Goal: Task Accomplishment & Management: Use online tool/utility

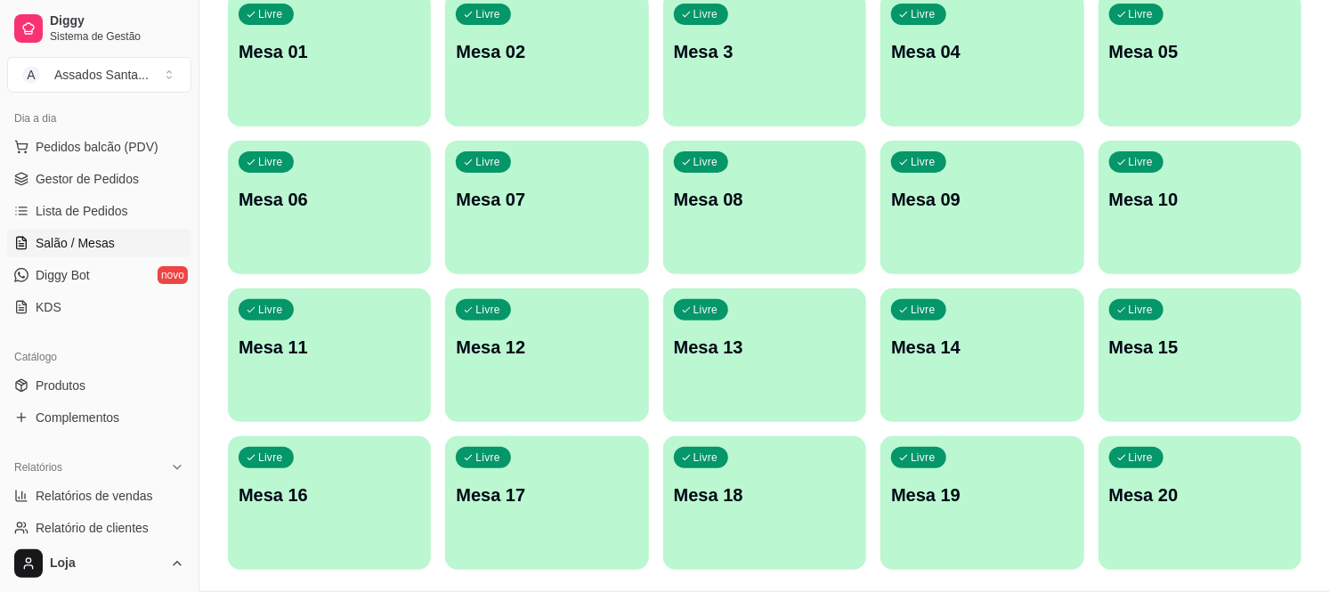
scroll to position [150, 0]
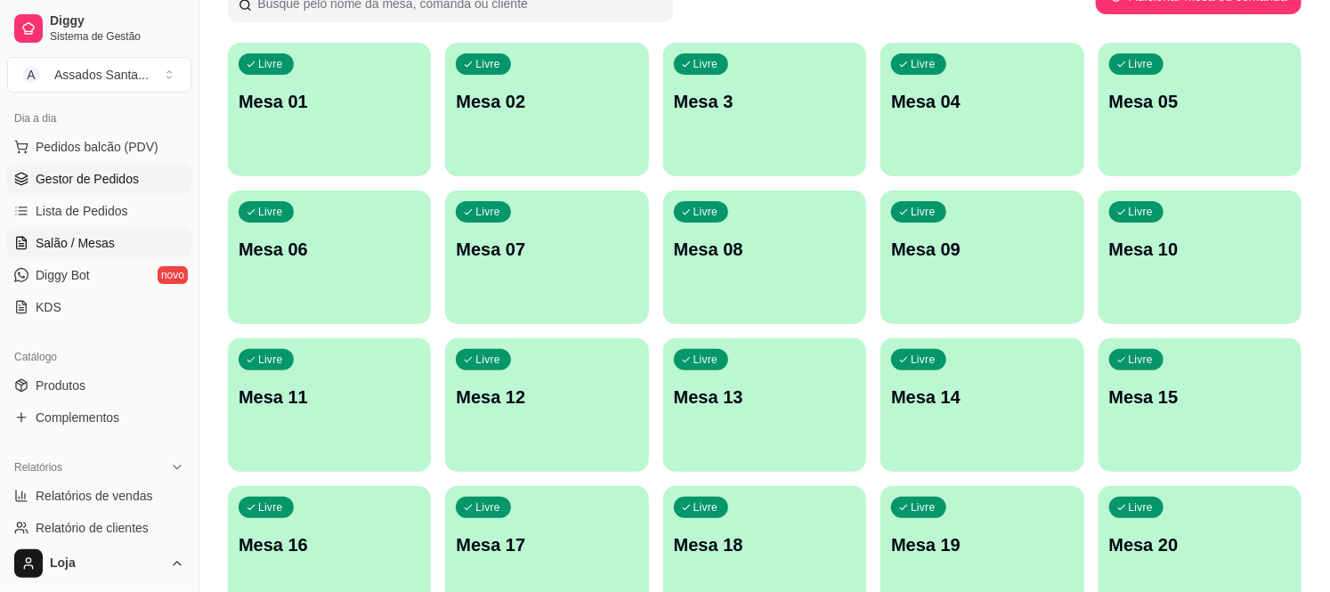
click at [100, 179] on span "Gestor de Pedidos" at bounding box center [87, 179] width 103 height 18
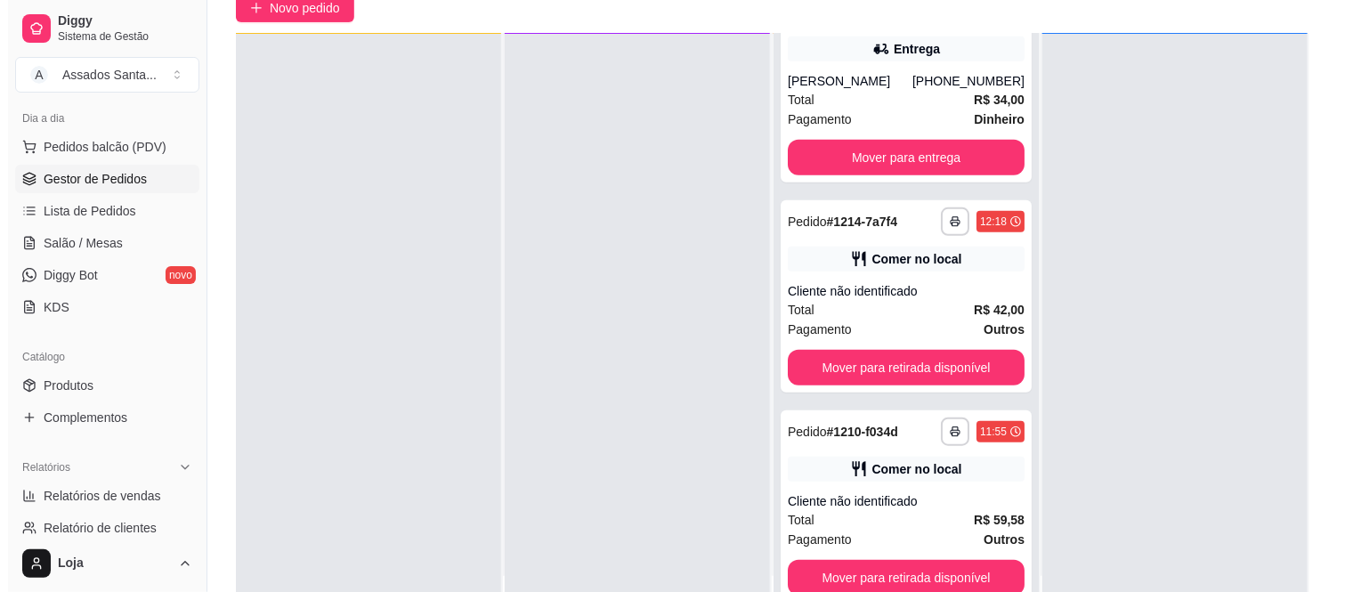
scroll to position [272, 0]
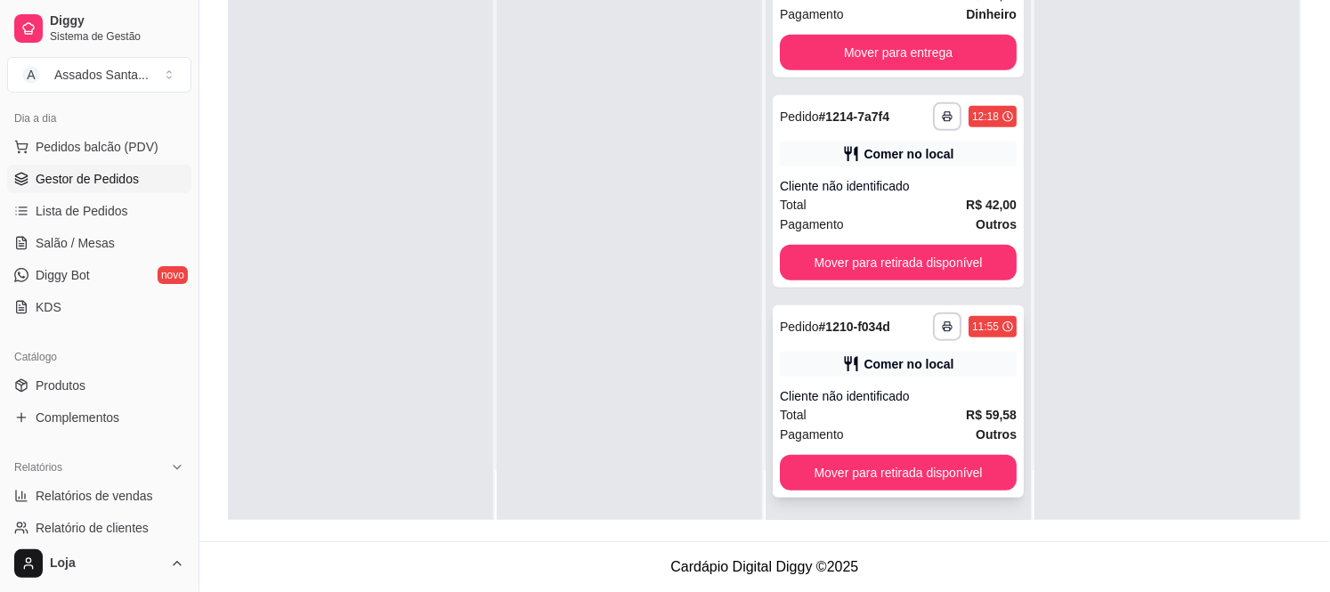
click at [921, 356] on div "Comer no local" at bounding box center [909, 364] width 90 height 18
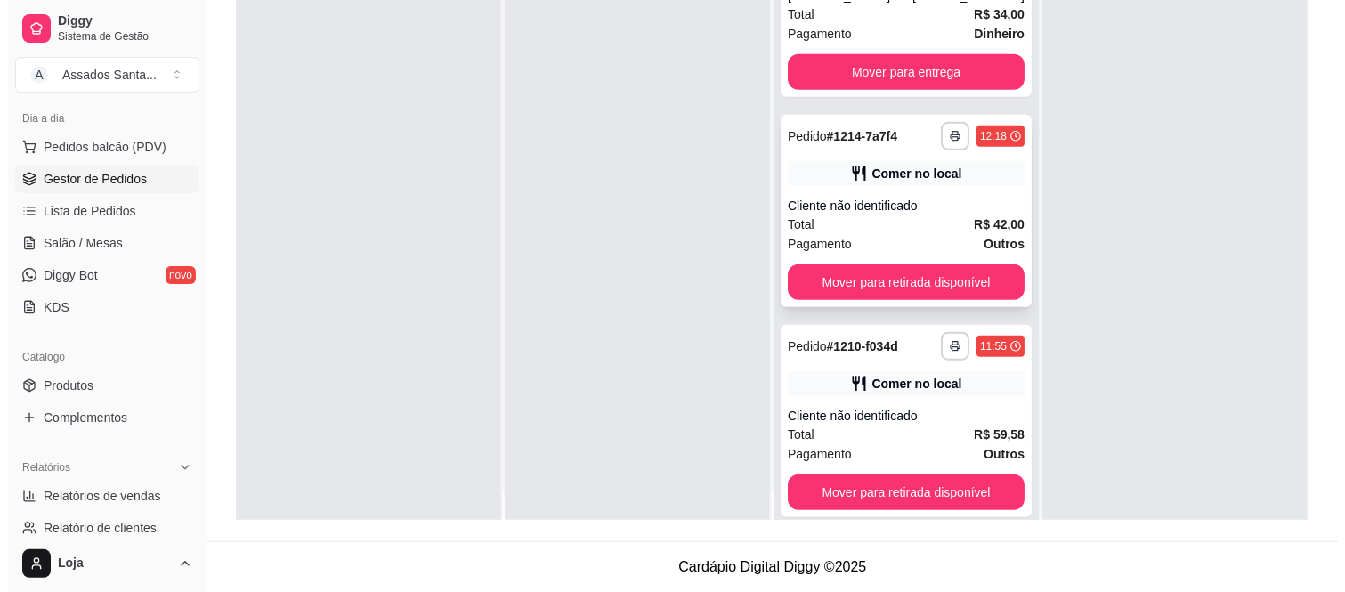
scroll to position [0, 0]
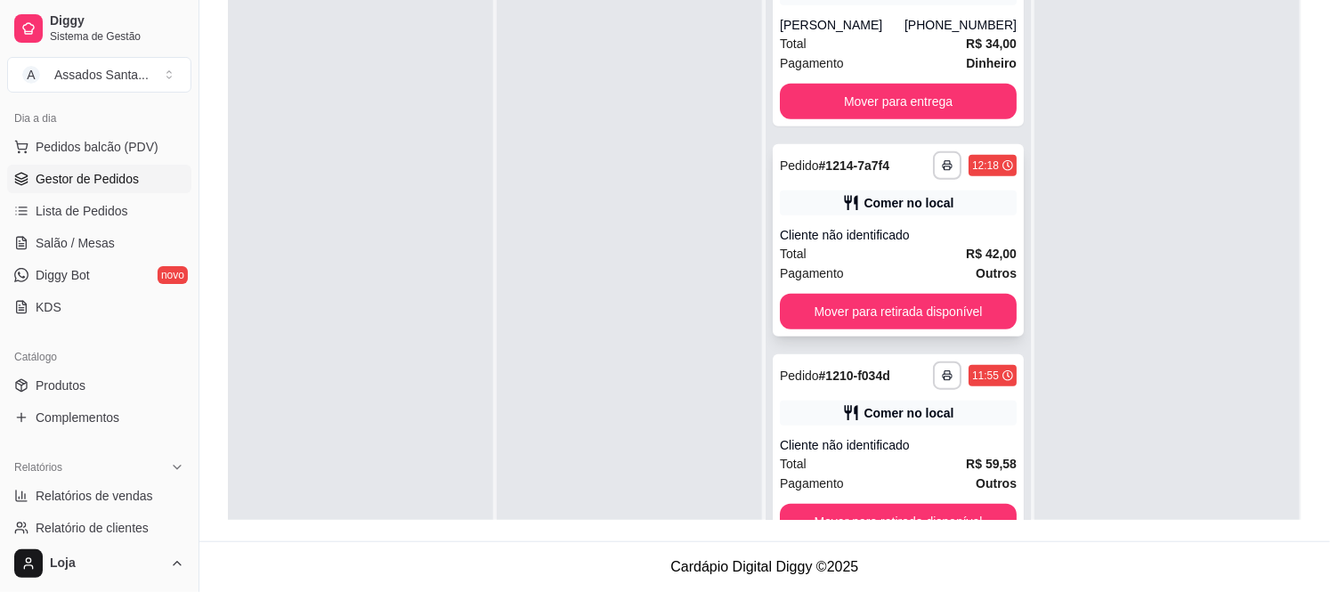
click at [798, 258] on span "Total" at bounding box center [793, 254] width 27 height 20
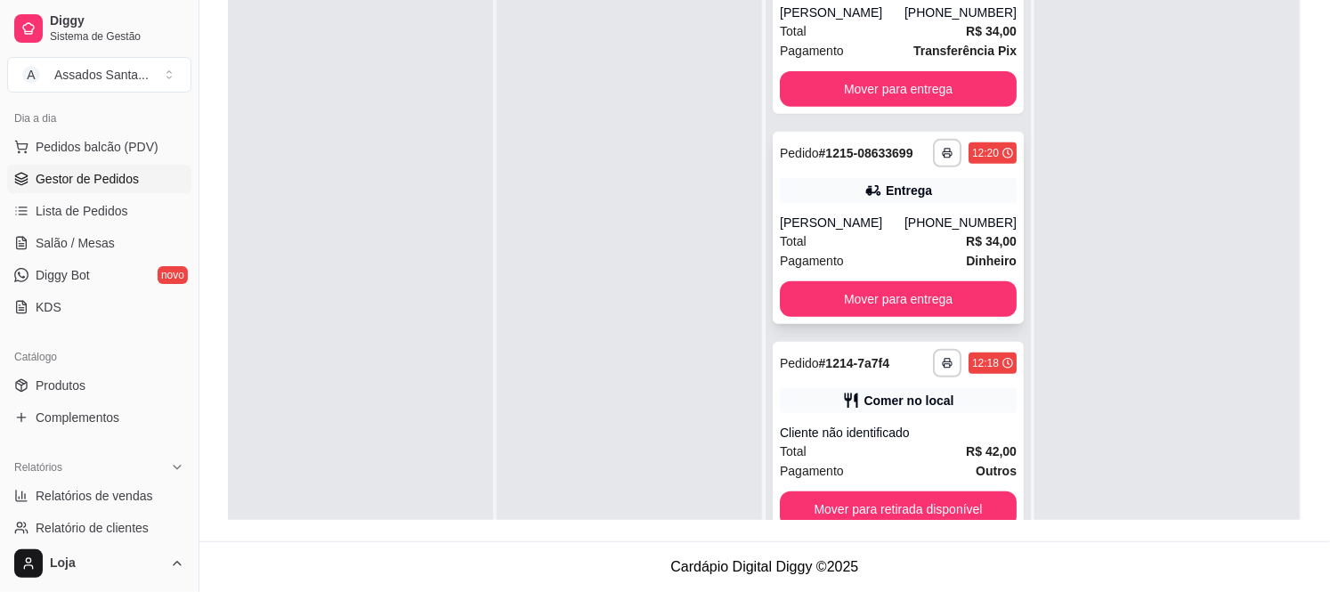
click at [871, 238] on div "Total R$ 34,00" at bounding box center [898, 241] width 237 height 20
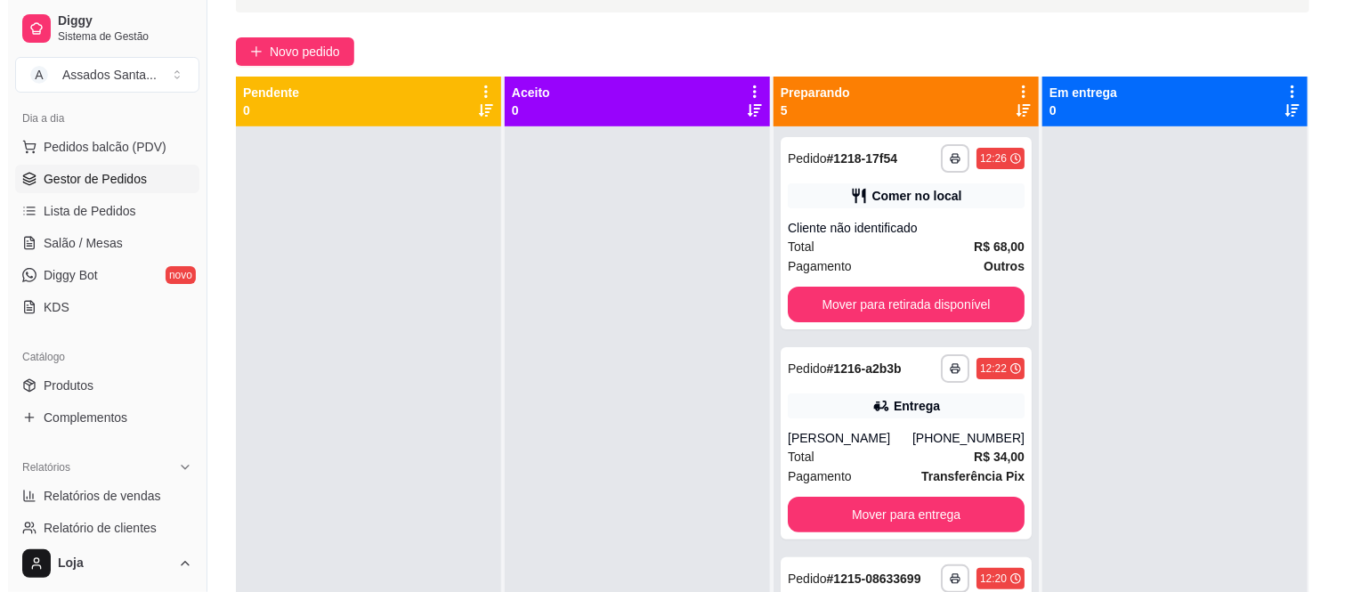
scroll to position [0, 0]
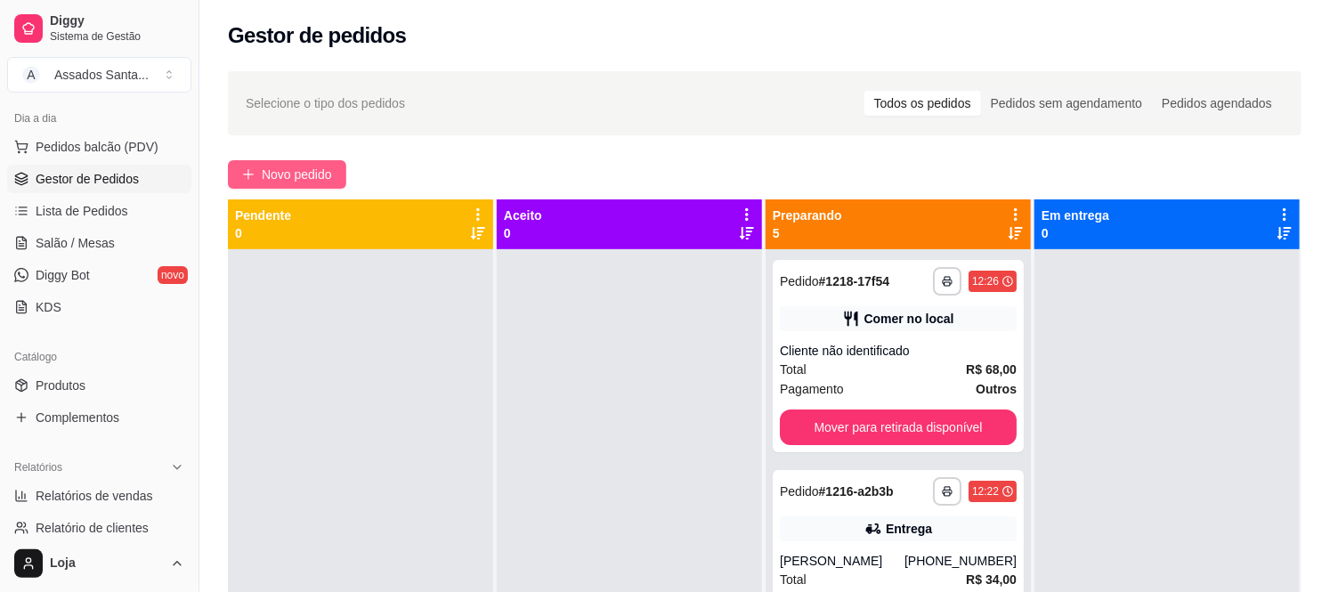
click at [280, 171] on span "Novo pedido" at bounding box center [297, 175] width 70 height 20
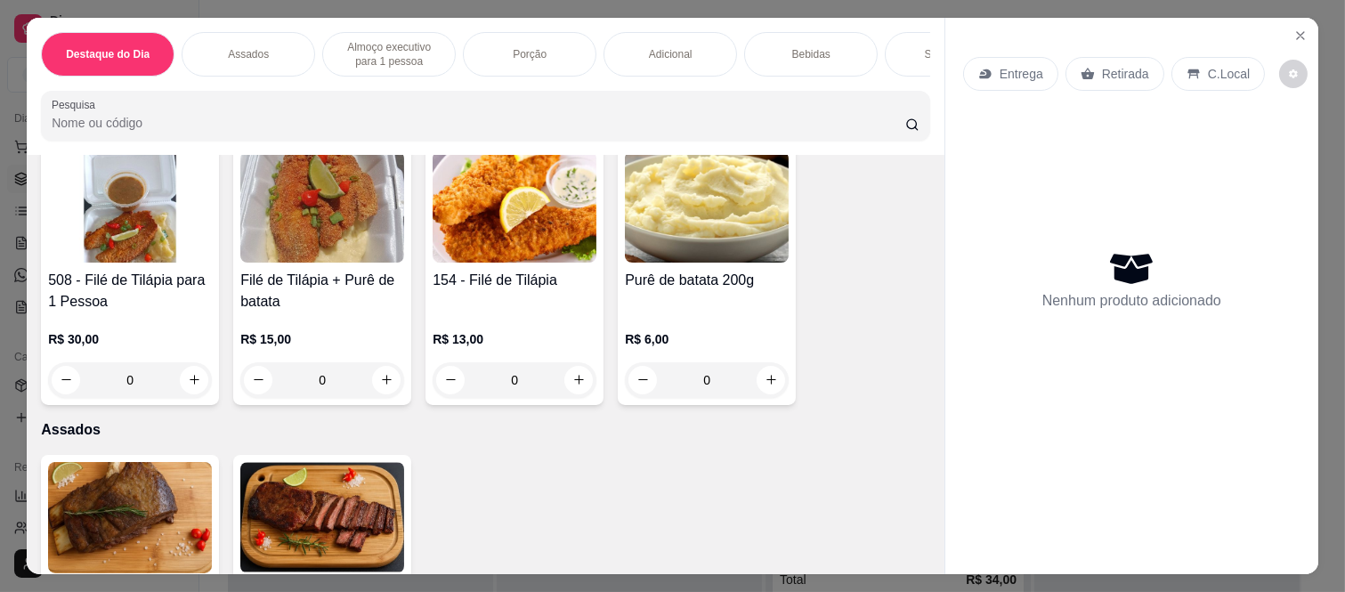
scroll to position [99, 0]
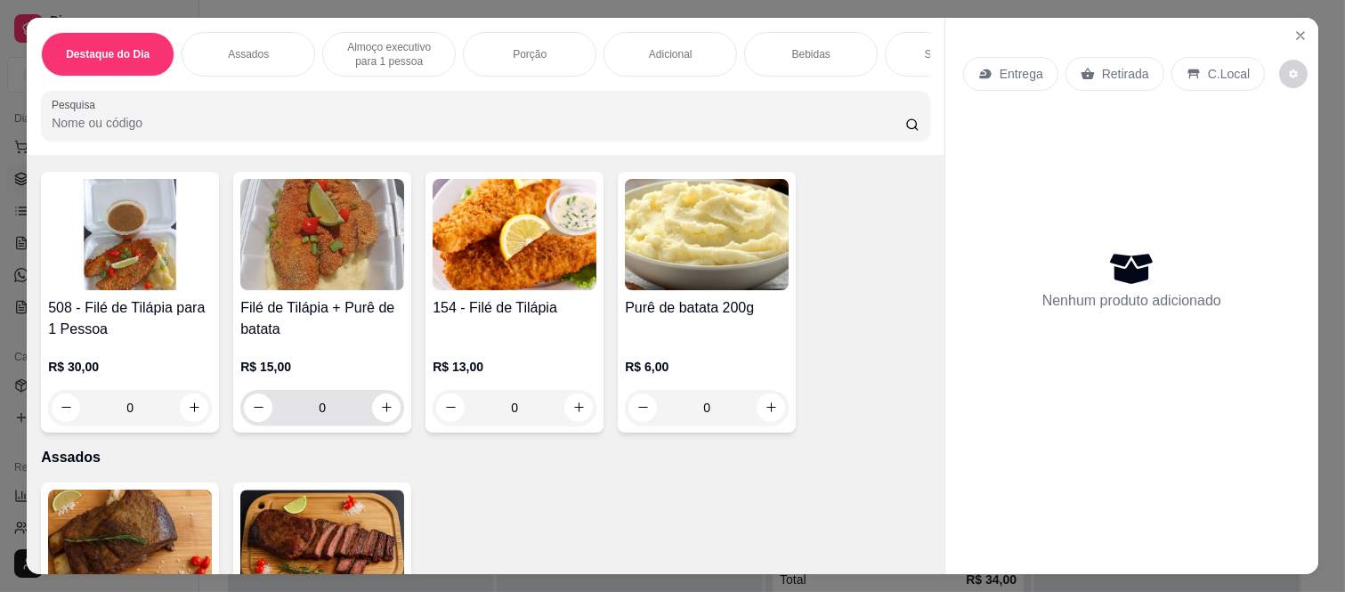
click at [380, 410] on icon "increase-product-quantity" at bounding box center [386, 407] width 13 height 13
type input "1"
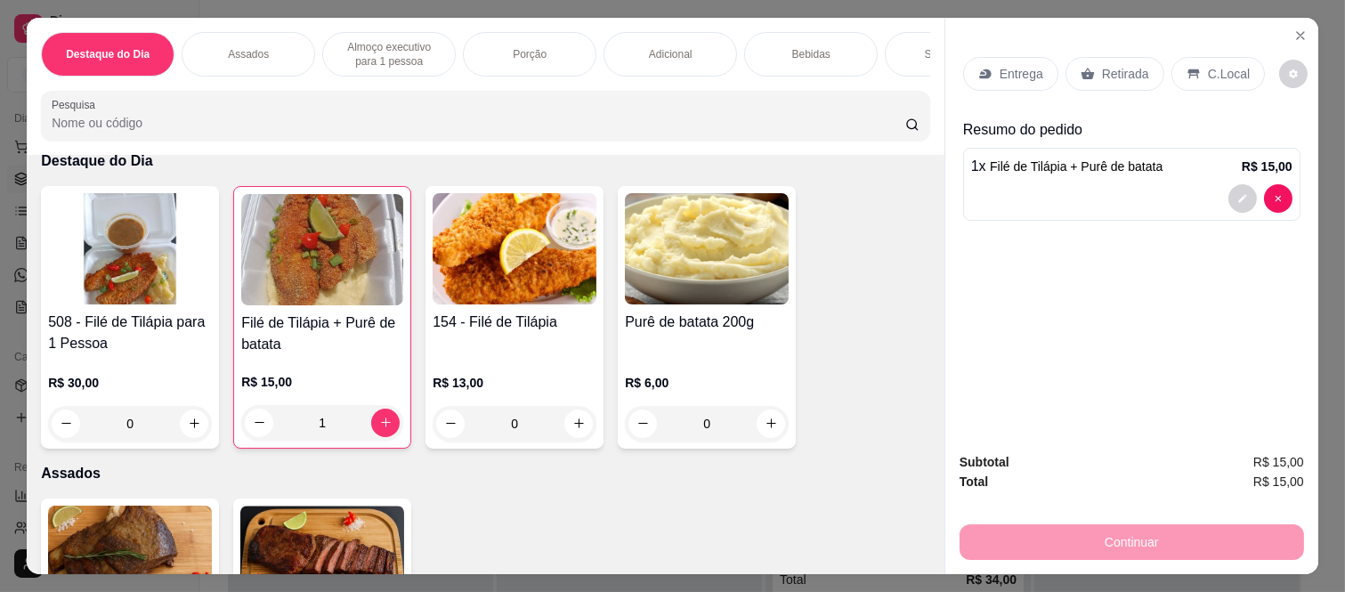
scroll to position [0, 0]
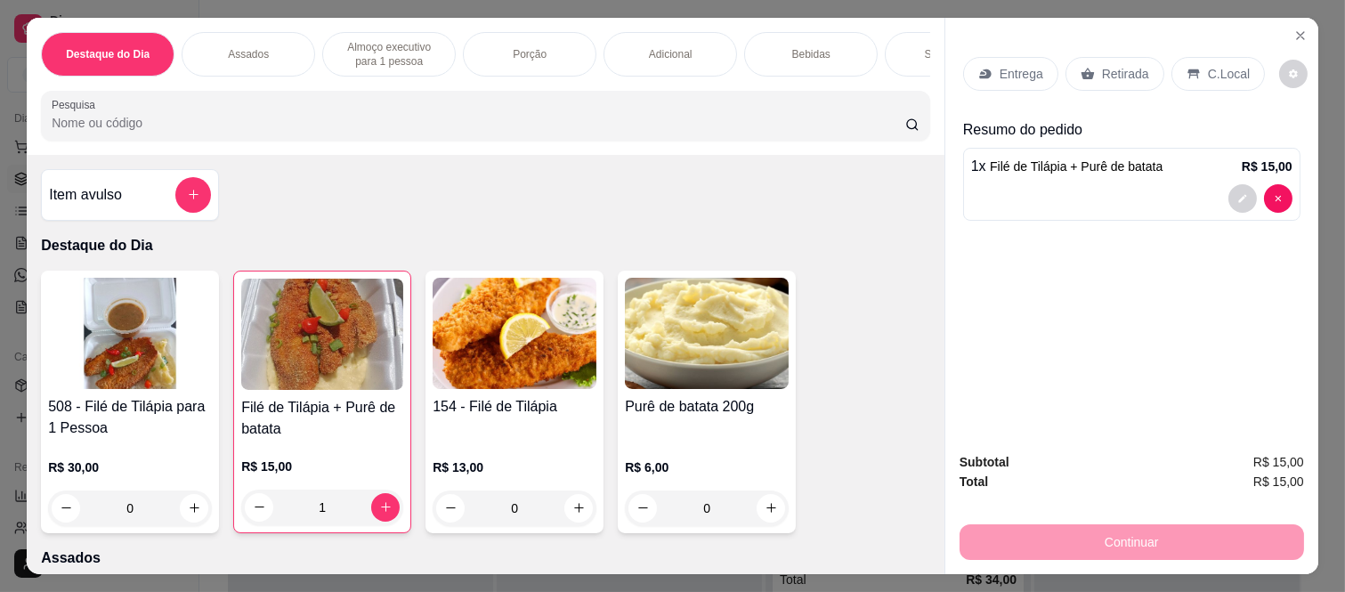
click at [166, 213] on div "Item avulso" at bounding box center [130, 195] width 162 height 36
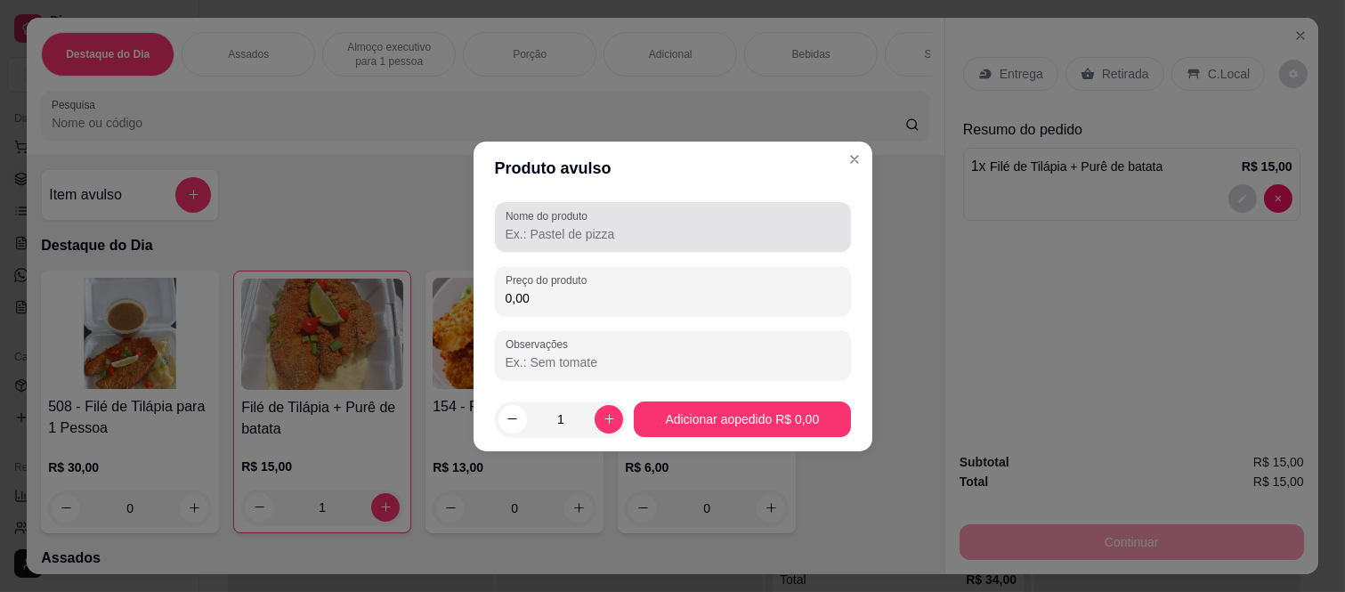
click at [540, 233] on input "Nome do produto" at bounding box center [673, 234] width 335 height 18
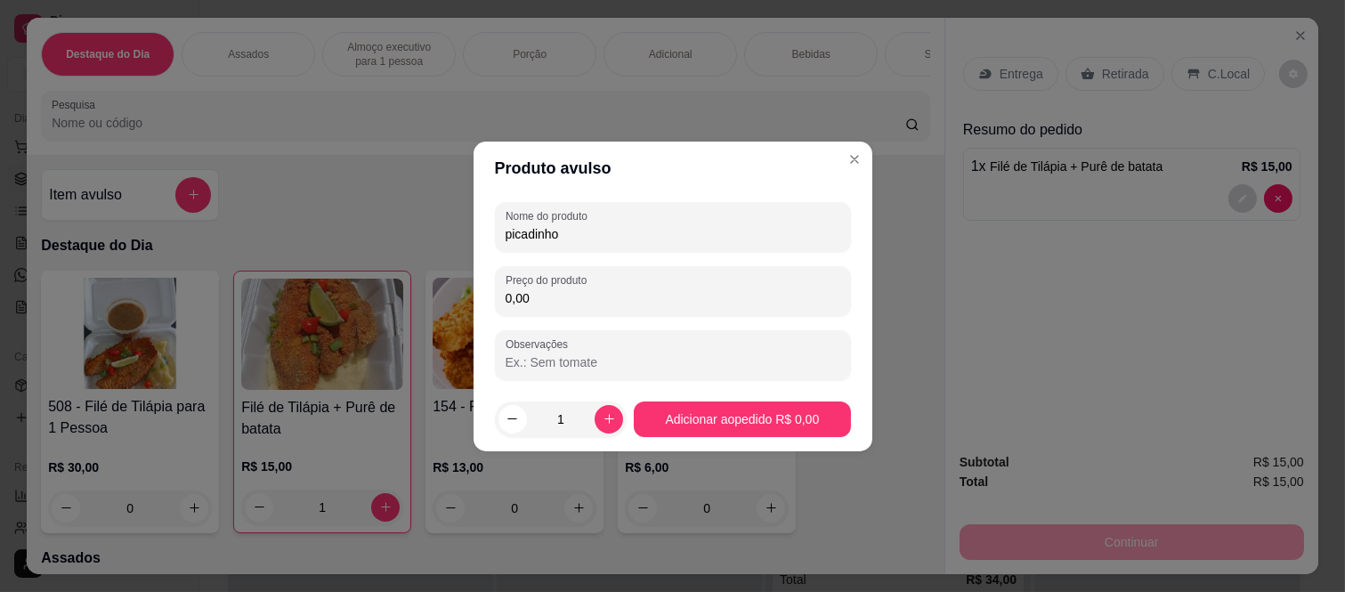
type input "picadinho"
click at [570, 304] on input "0,00" at bounding box center [673, 298] width 335 height 18
type input "25,00"
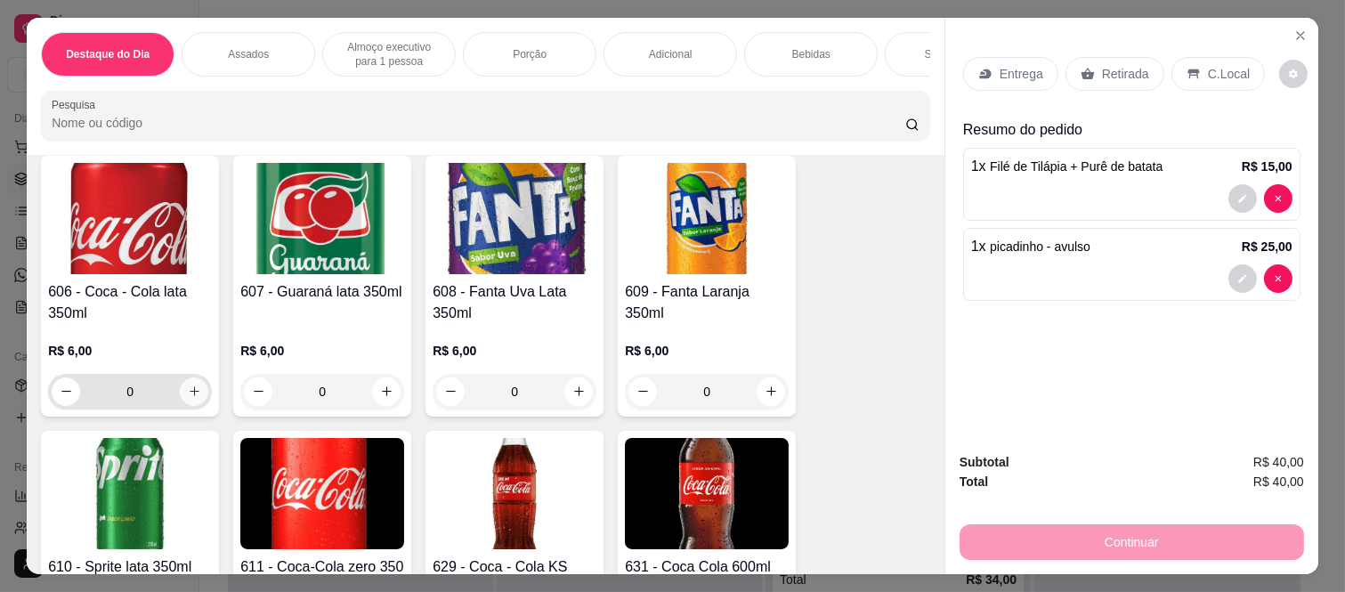
click at [188, 385] on icon "increase-product-quantity" at bounding box center [194, 391] width 13 height 13
type input "1"
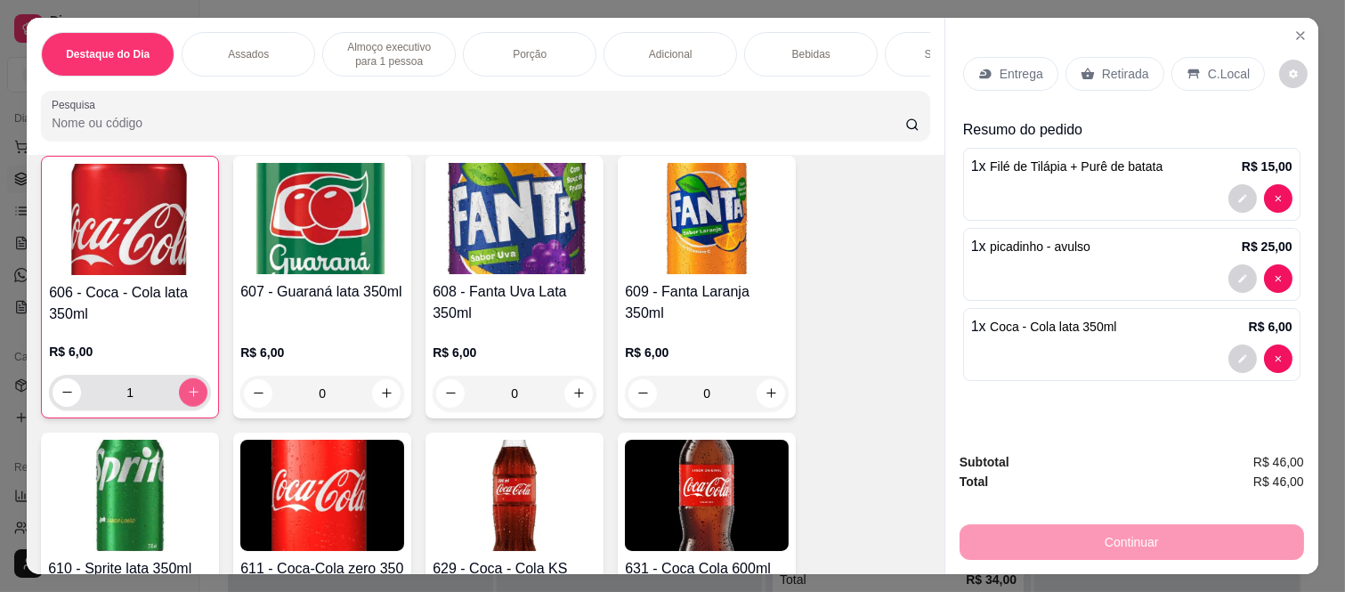
scroll to position [3265, 0]
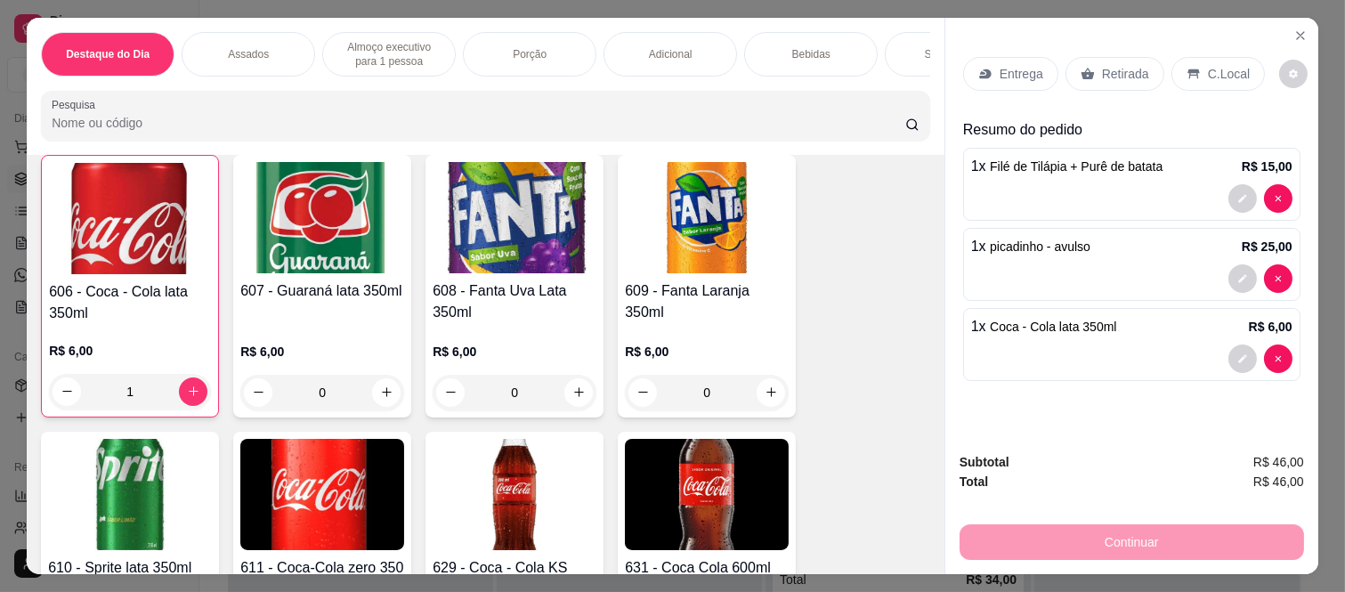
click at [1114, 66] on p "Retirada" at bounding box center [1125, 74] width 47 height 18
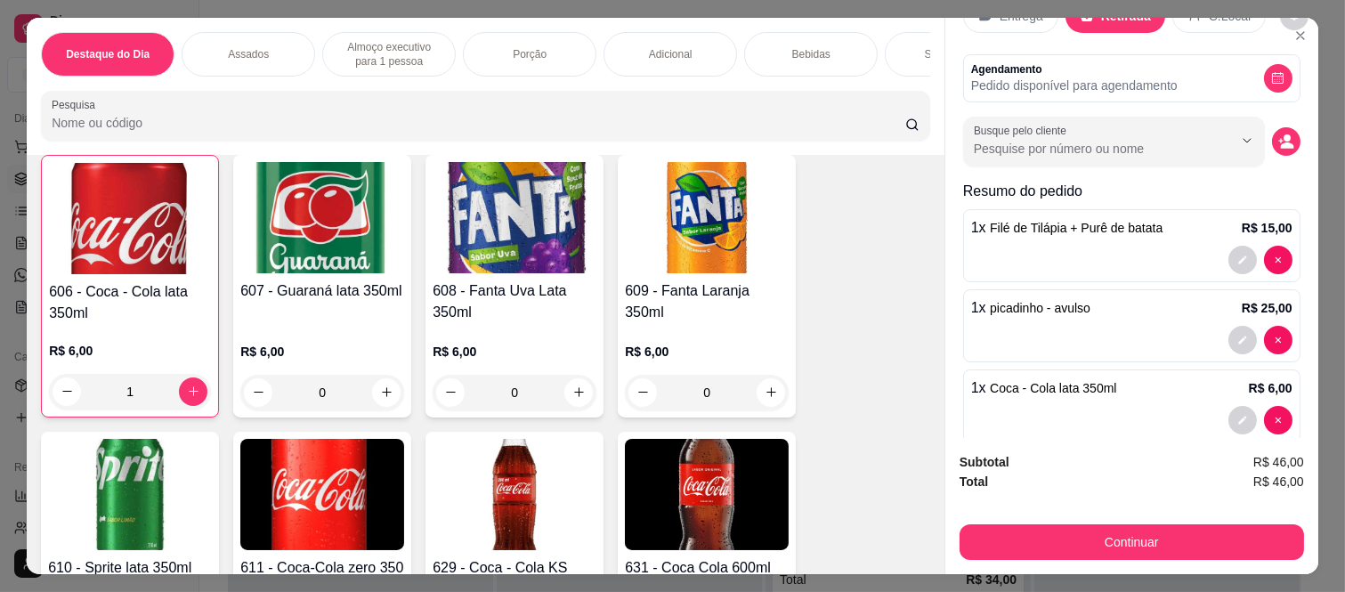
scroll to position [86, 0]
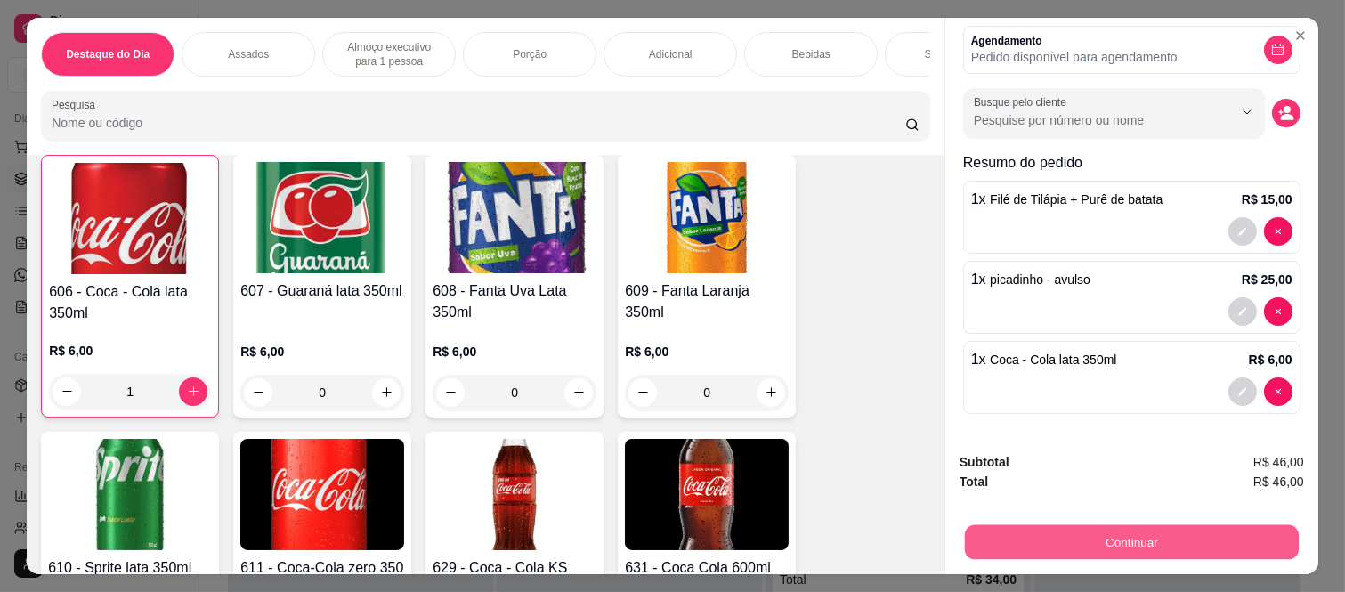
click at [1058, 539] on button "Continuar" at bounding box center [1132, 542] width 334 height 35
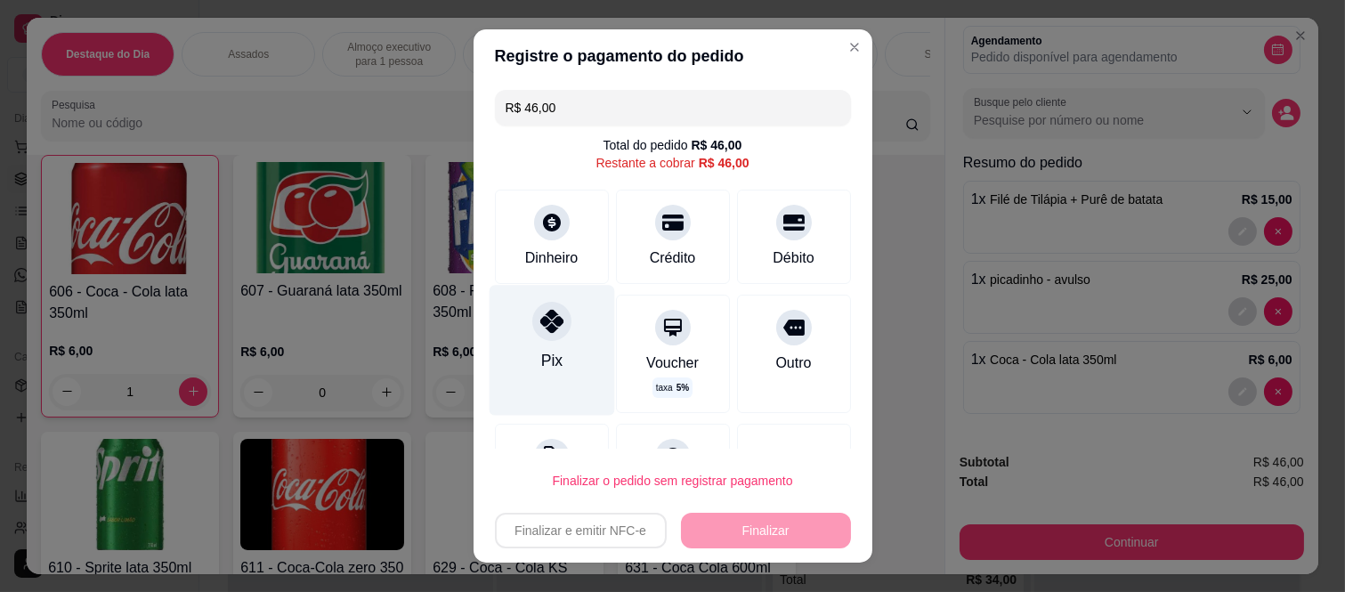
click at [556, 335] on div "Pix" at bounding box center [552, 351] width 126 height 130
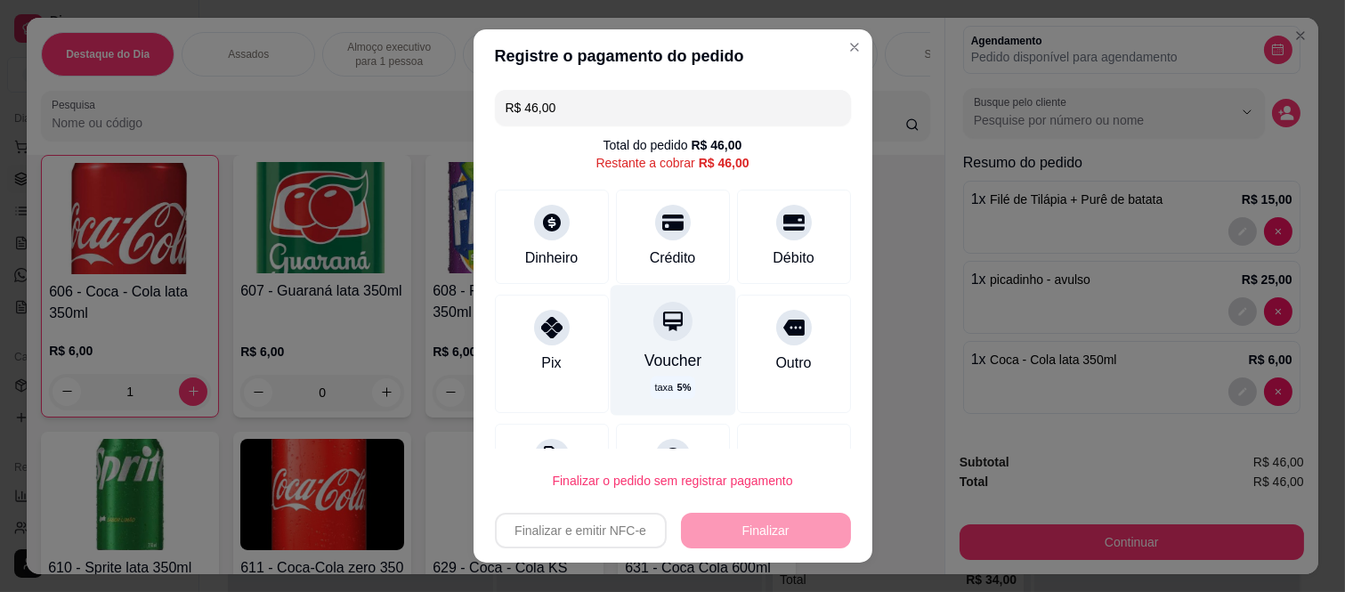
type input "R$ 0,00"
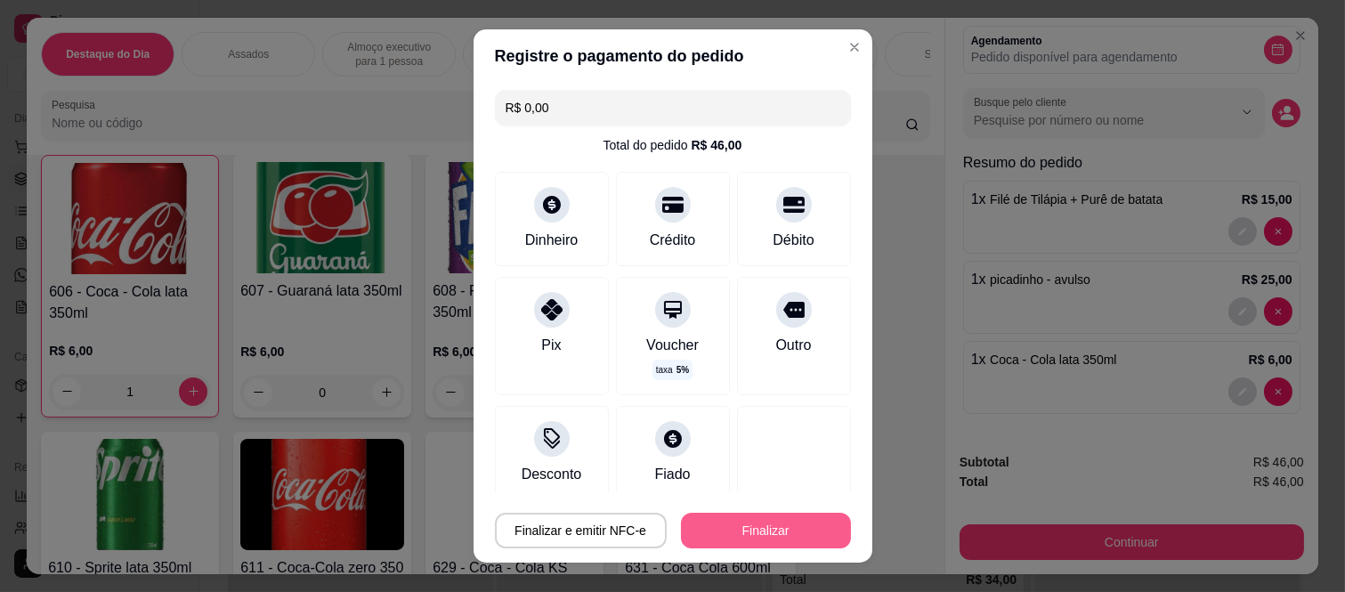
click at [752, 532] on button "Finalizar" at bounding box center [766, 531] width 170 height 36
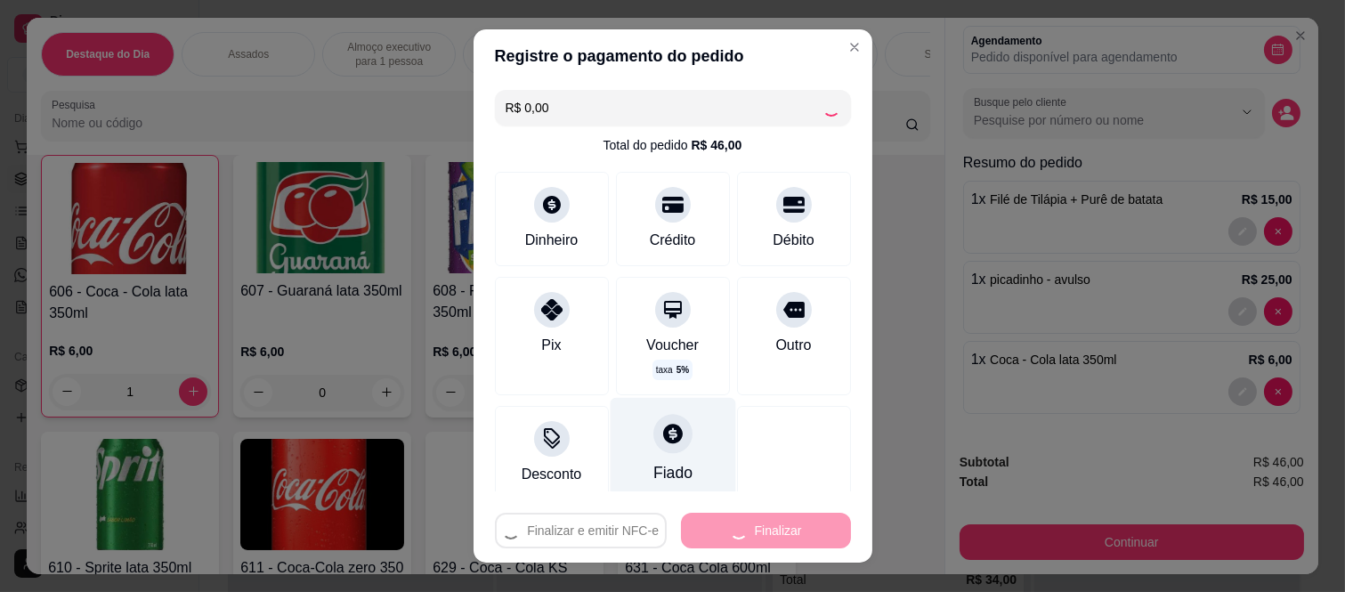
type input "0"
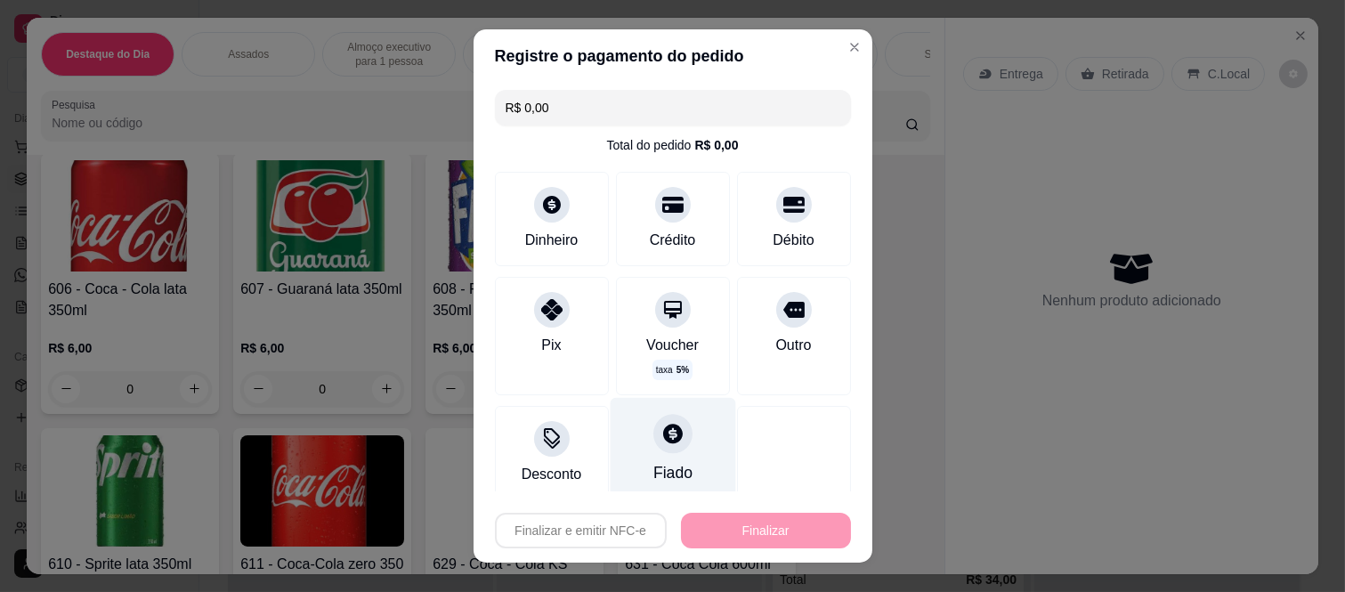
type input "-R$ 46,00"
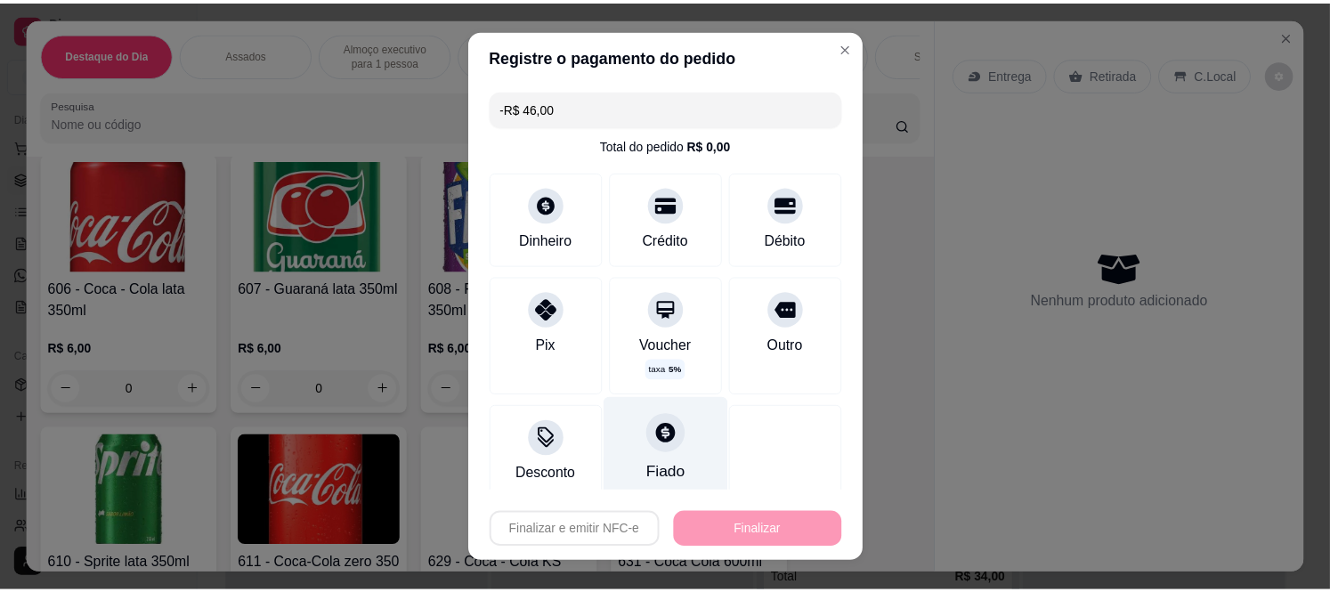
scroll to position [3262, 0]
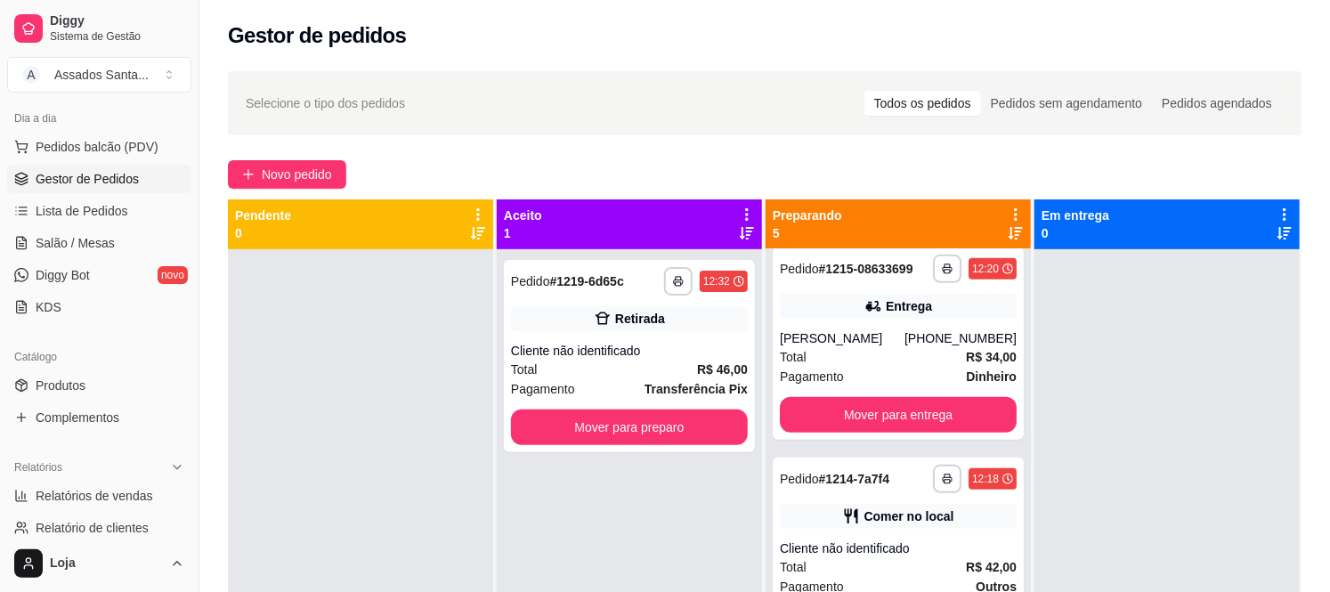
scroll to position [475, 0]
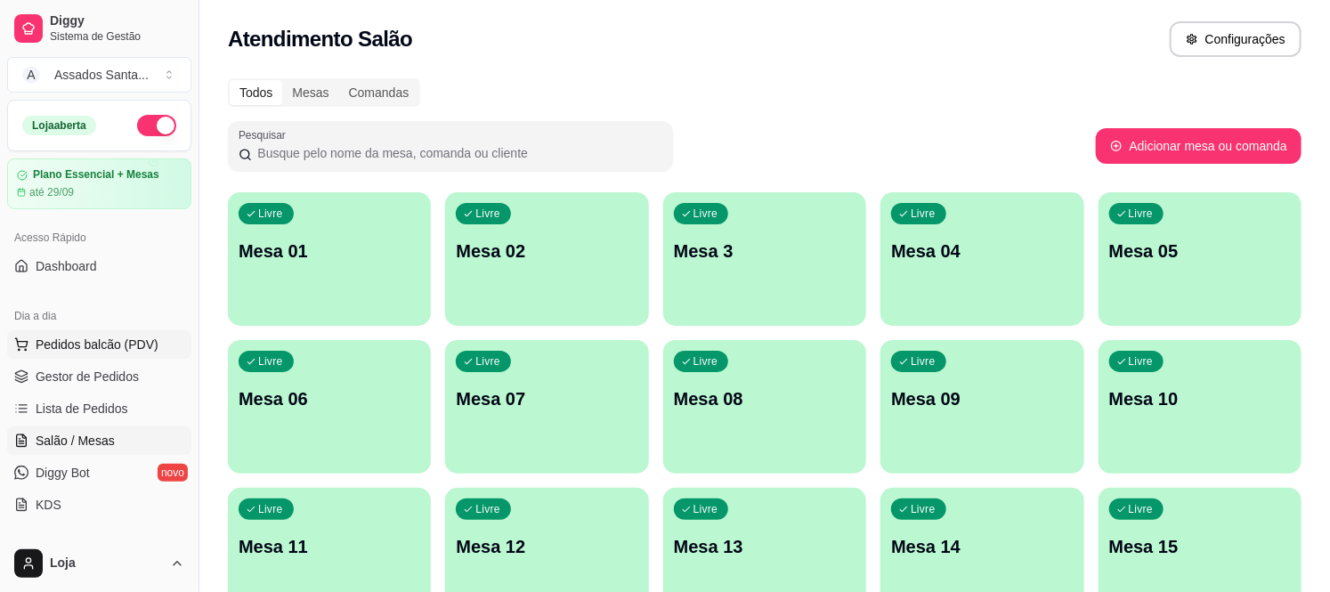
click at [85, 357] on button "Pedidos balcão (PDV)" at bounding box center [99, 344] width 184 height 28
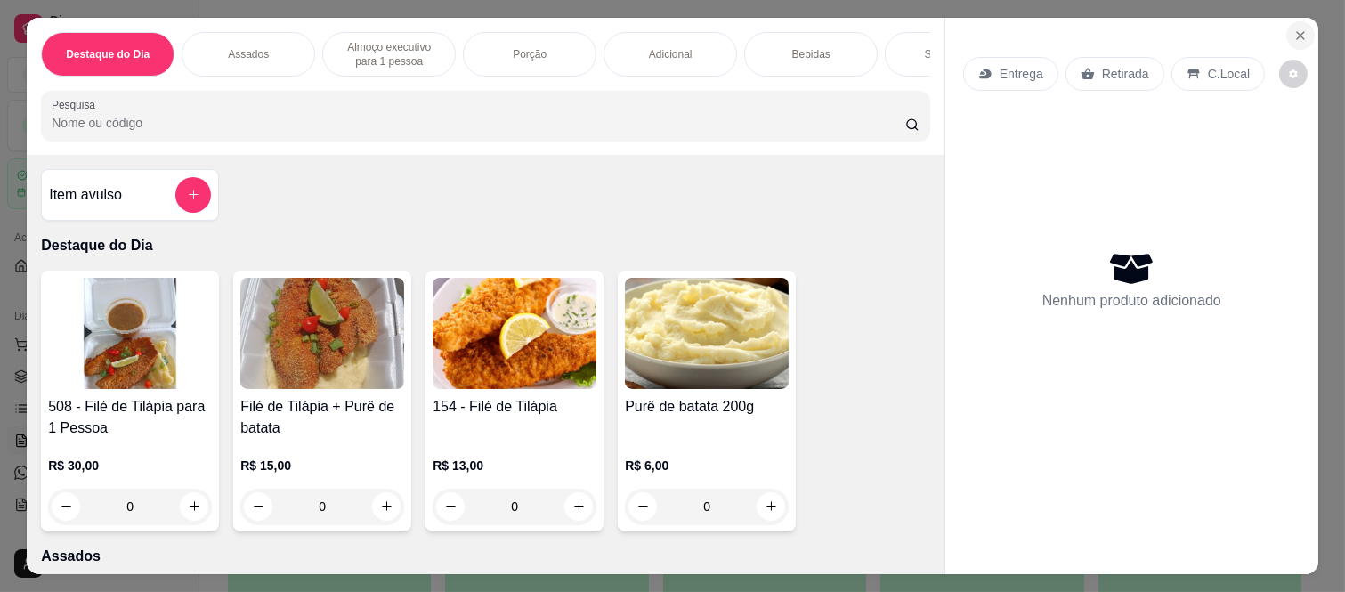
click at [1294, 38] on button "Close" at bounding box center [1301, 35] width 28 height 28
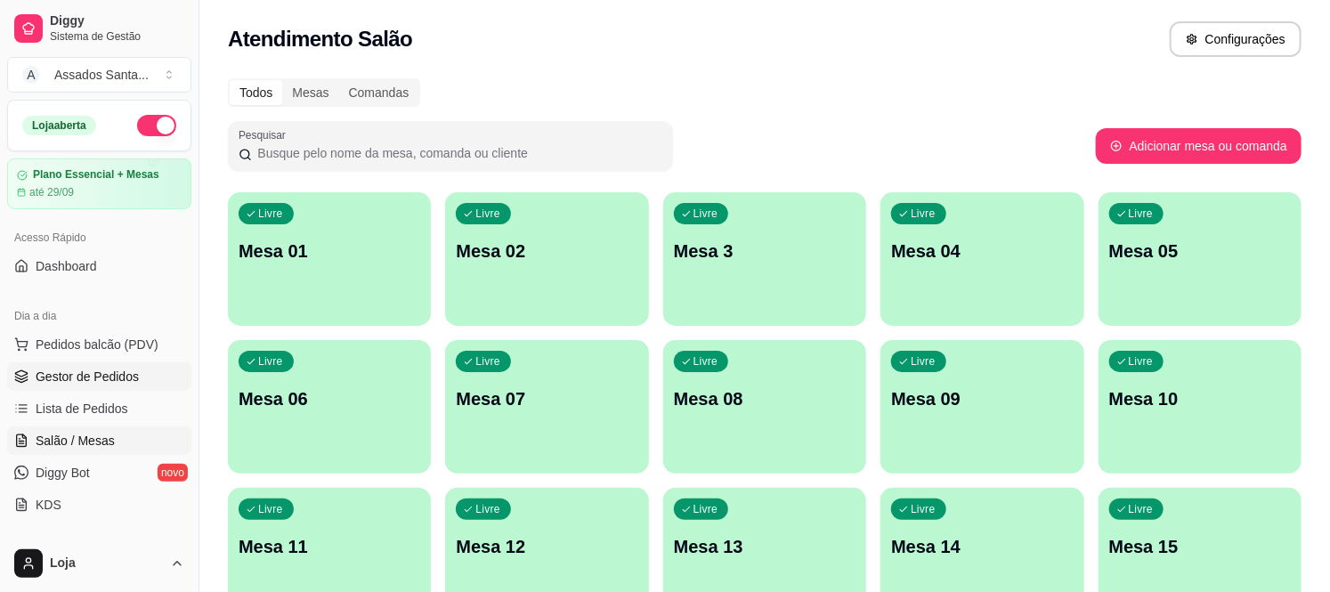
click at [93, 380] on span "Gestor de Pedidos" at bounding box center [87, 377] width 103 height 18
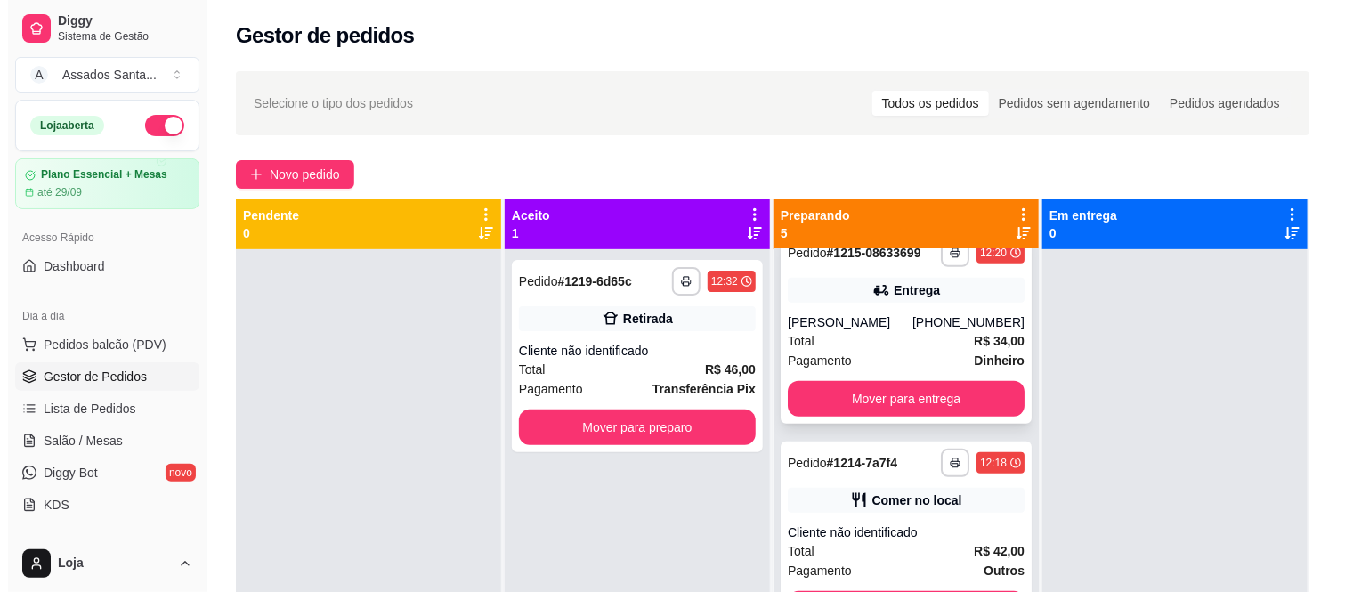
scroll to position [475, 0]
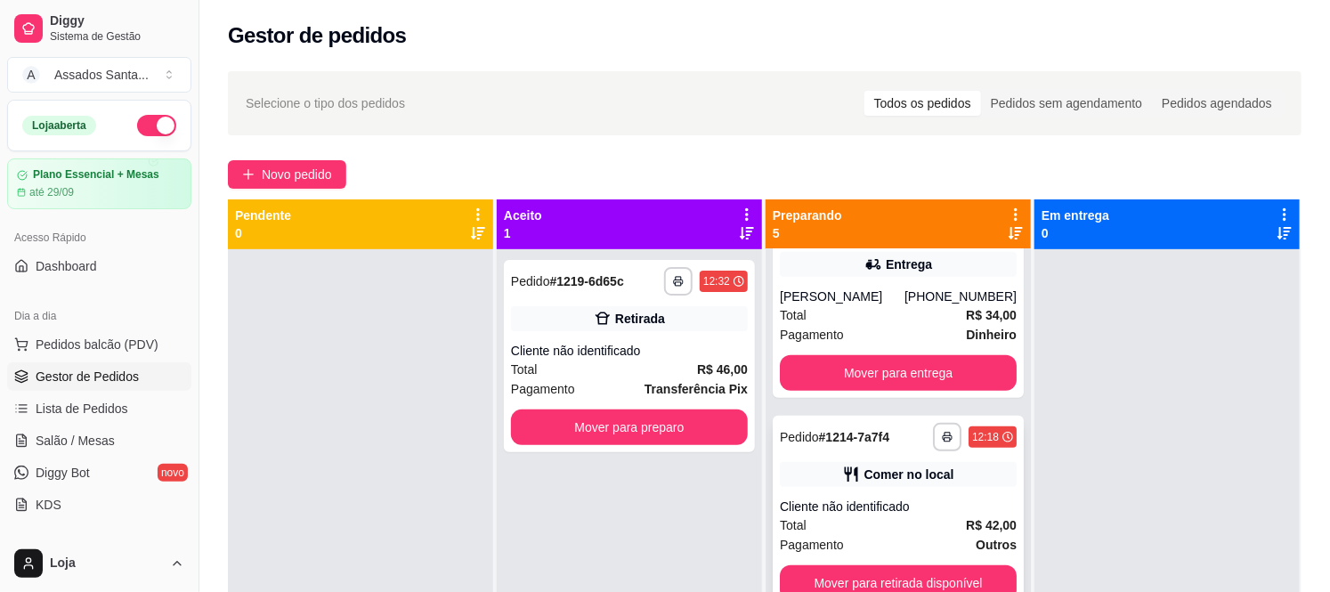
click at [941, 531] on div "Total R$ 42,00" at bounding box center [898, 526] width 237 height 20
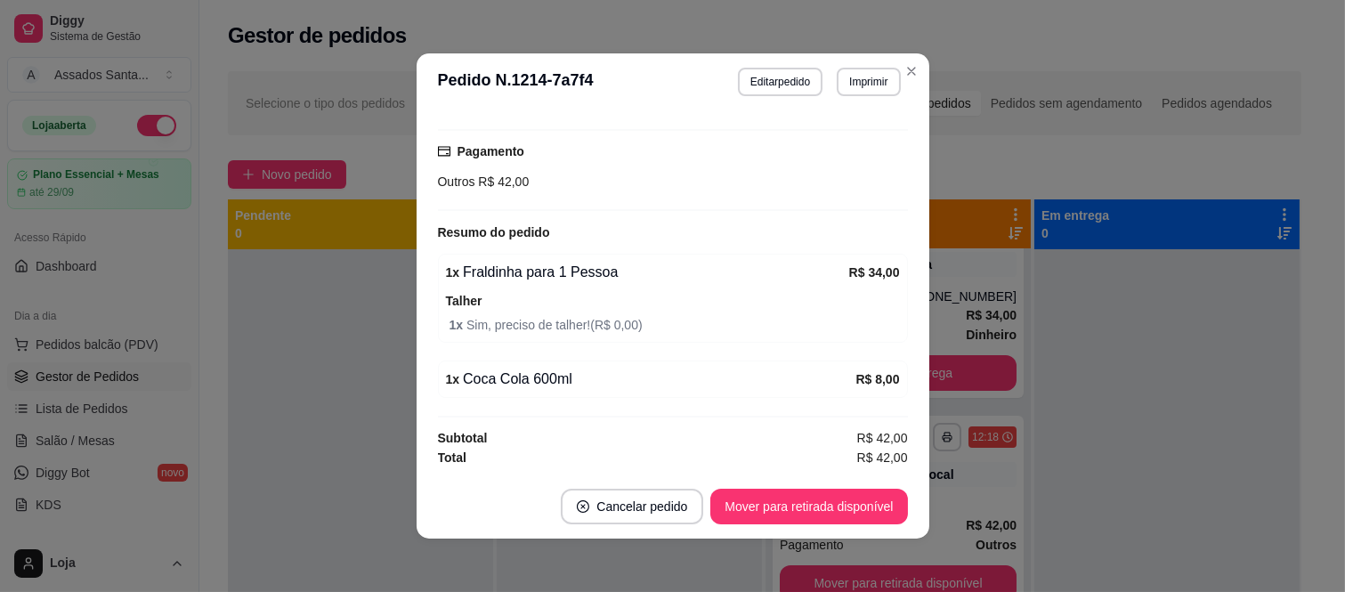
scroll to position [4, 0]
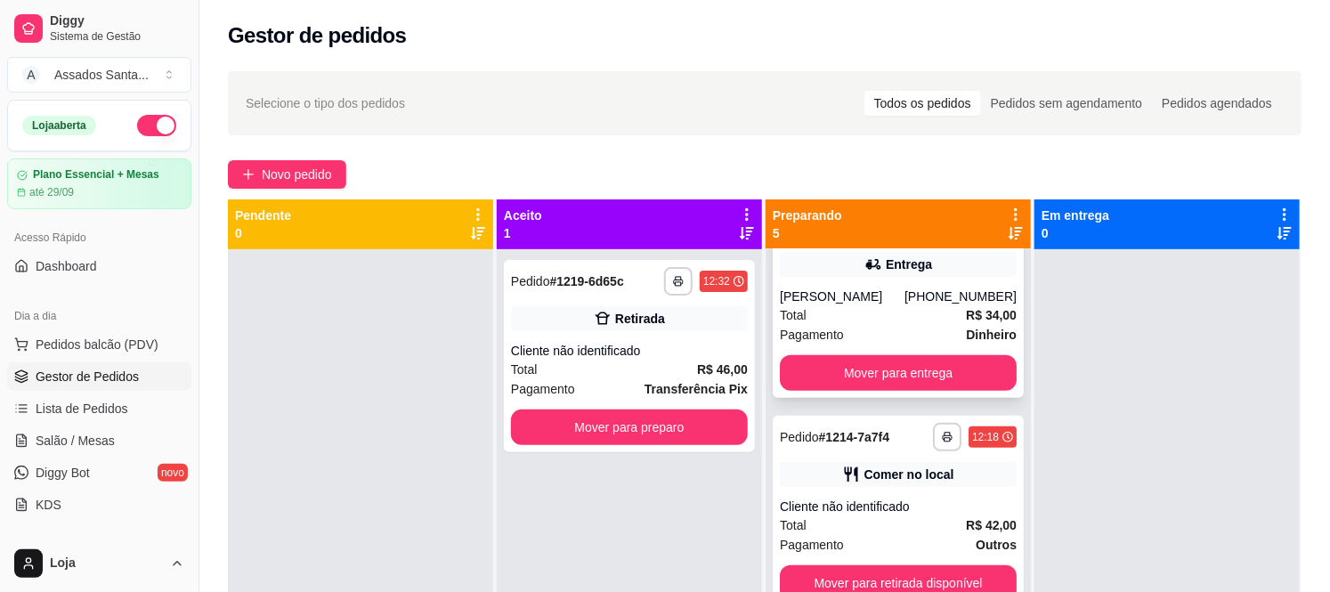
click at [864, 312] on div "Total R$ 34,00" at bounding box center [898, 315] width 237 height 20
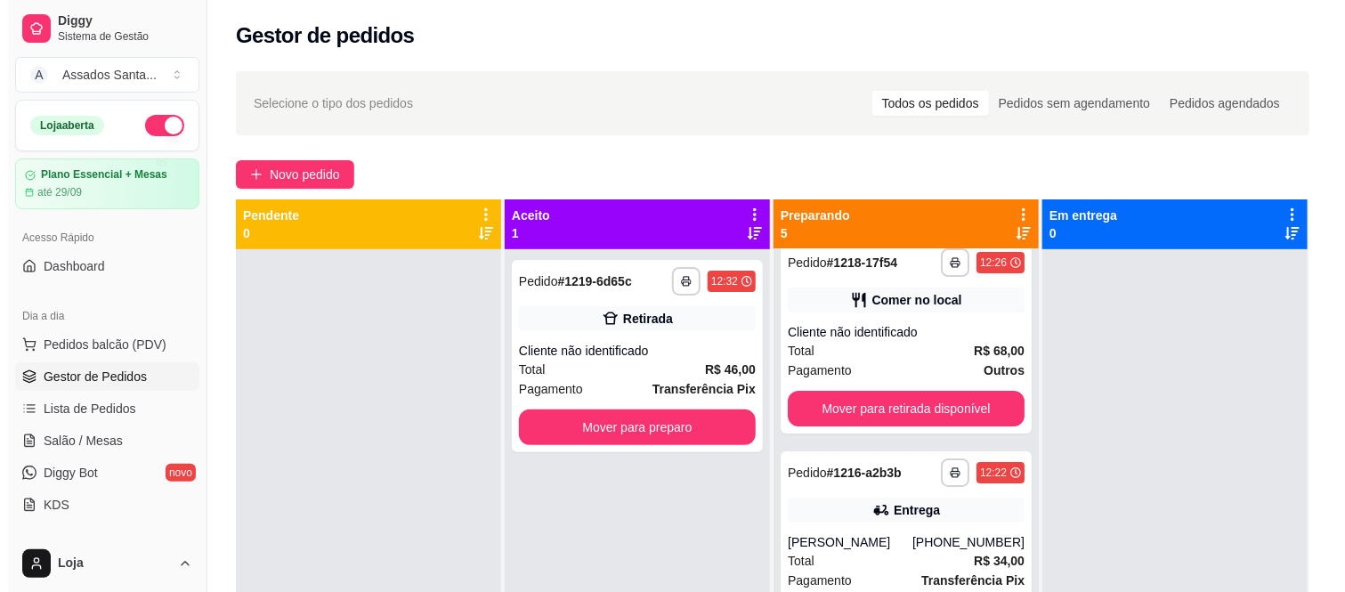
scroll to position [0, 0]
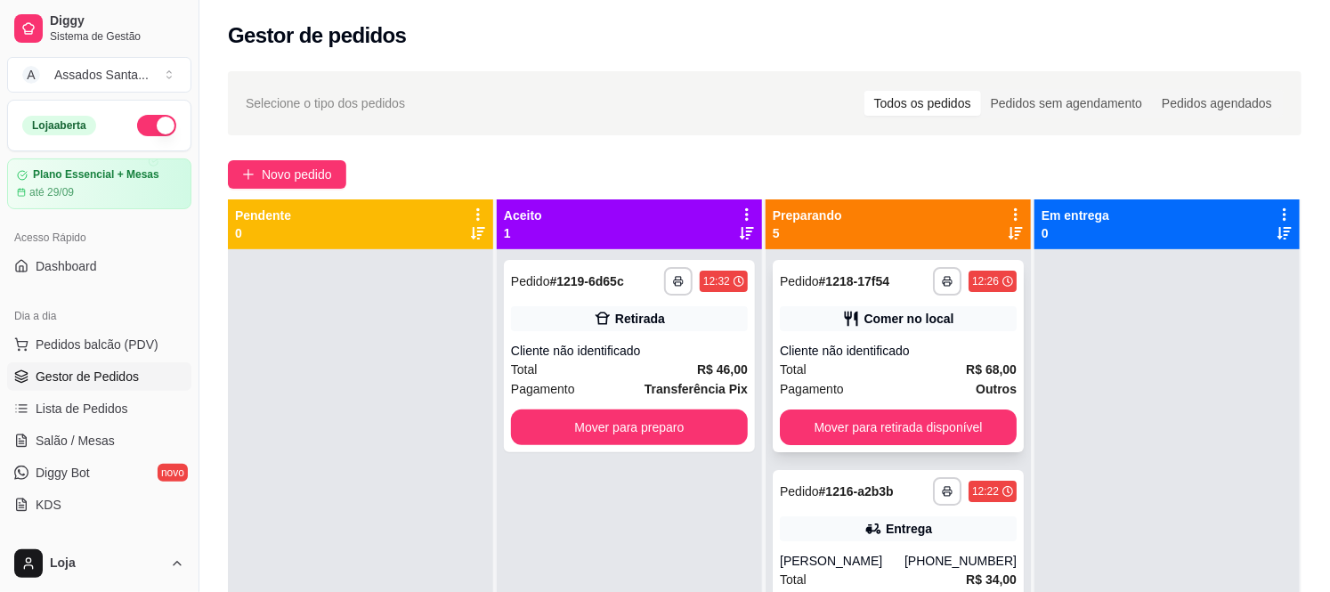
click at [913, 360] on div "Total R$ 68,00" at bounding box center [898, 370] width 237 height 20
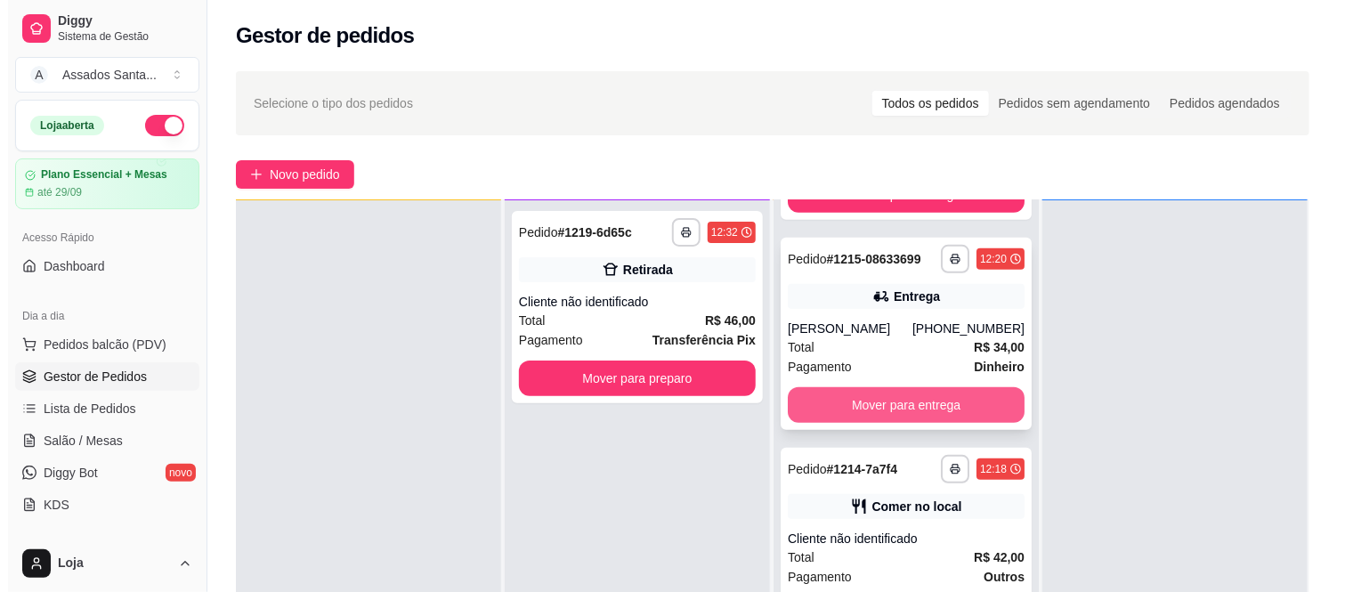
scroll to position [395, 0]
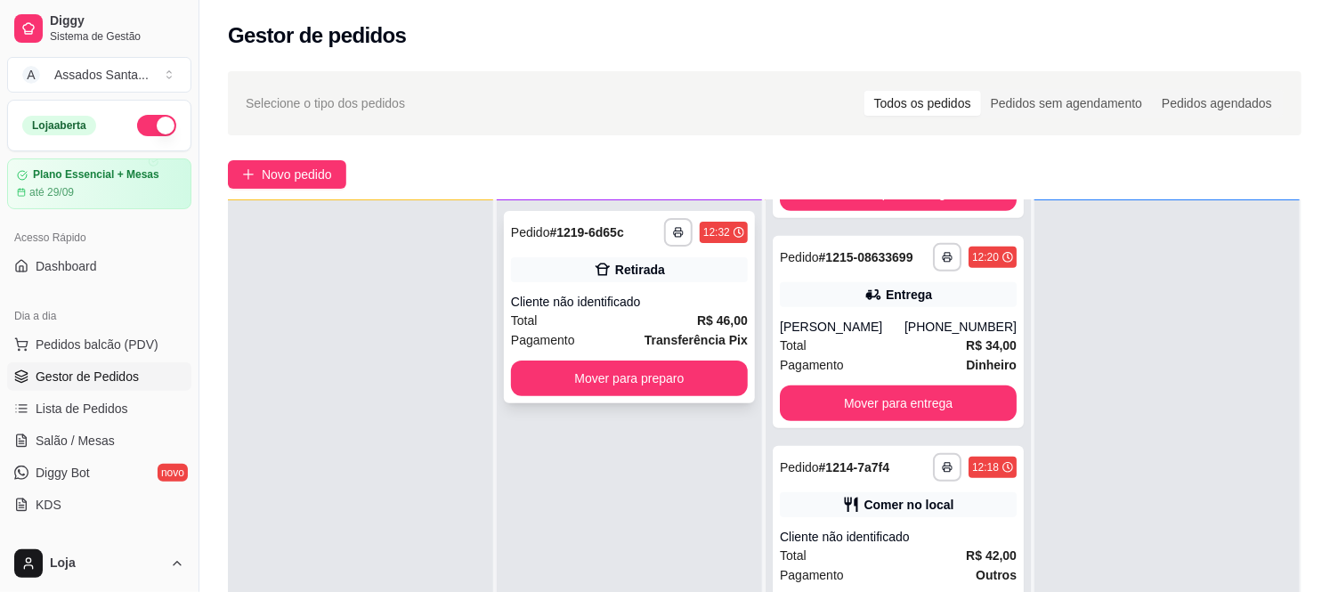
click at [636, 311] on div "Total R$ 46,00" at bounding box center [629, 321] width 237 height 20
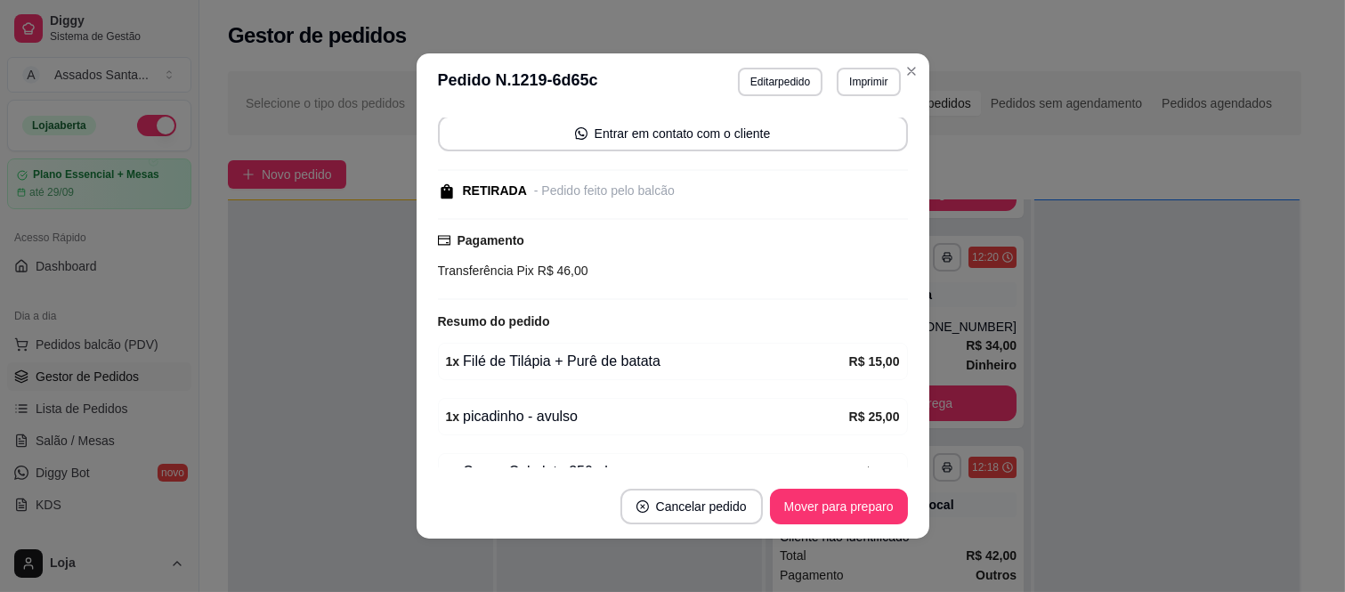
scroll to position [0, 0]
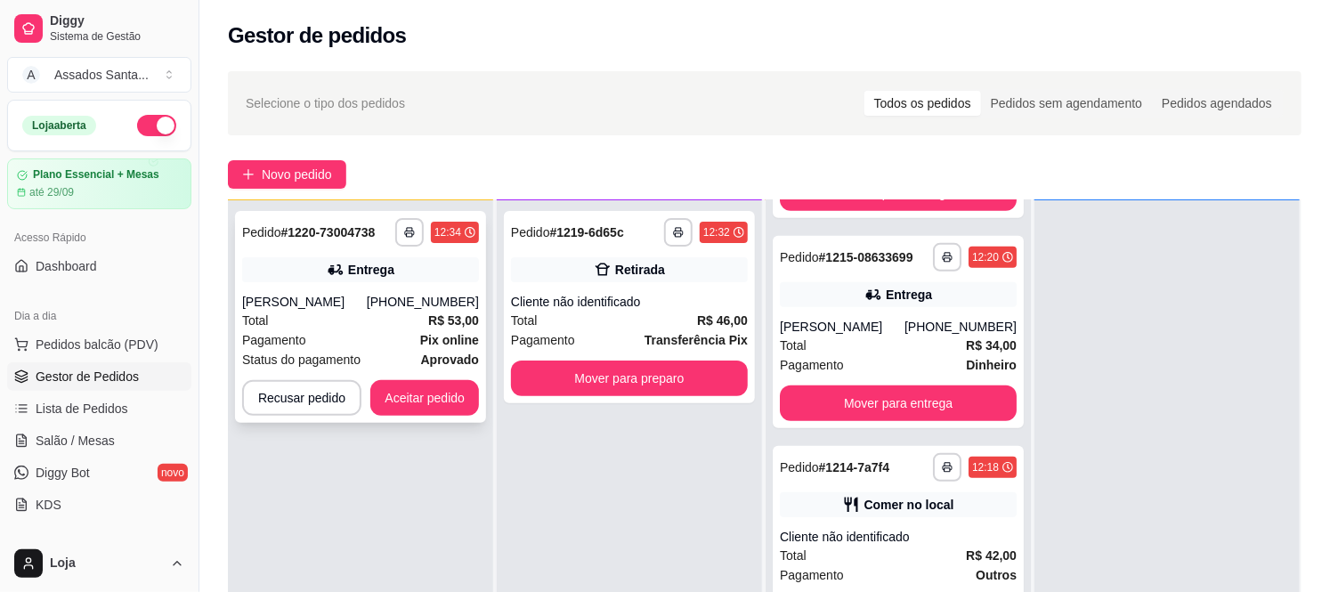
click at [428, 317] on strong "R$ 53,00" at bounding box center [453, 320] width 51 height 14
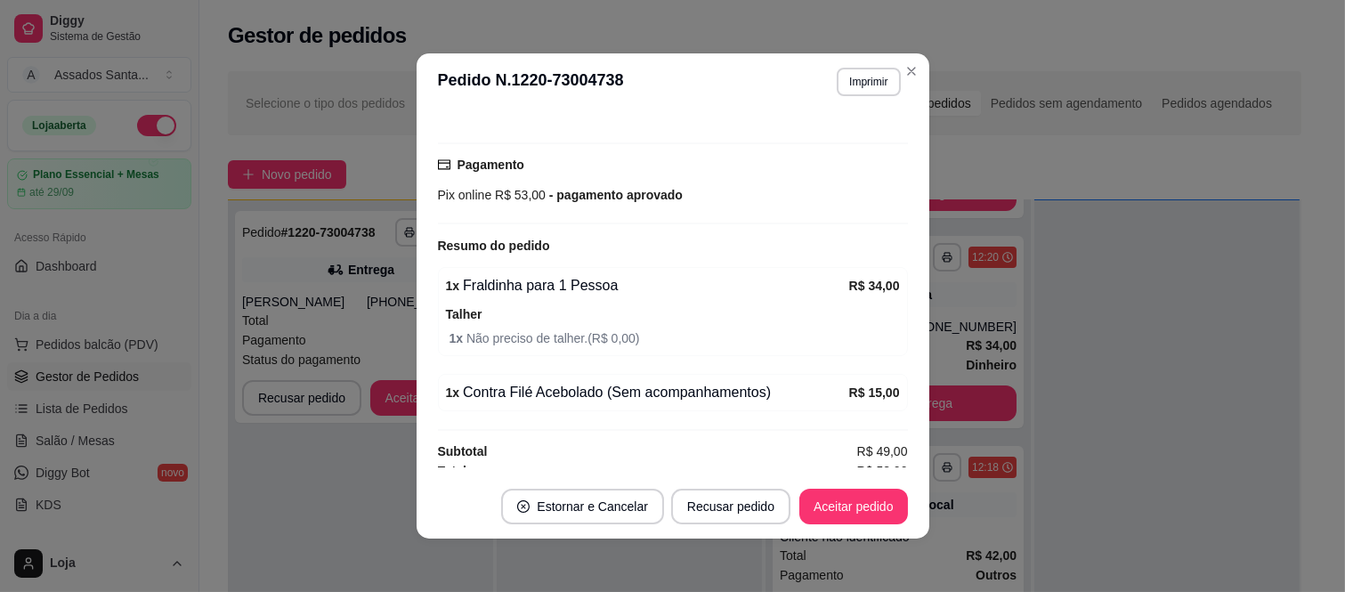
scroll to position [538, 0]
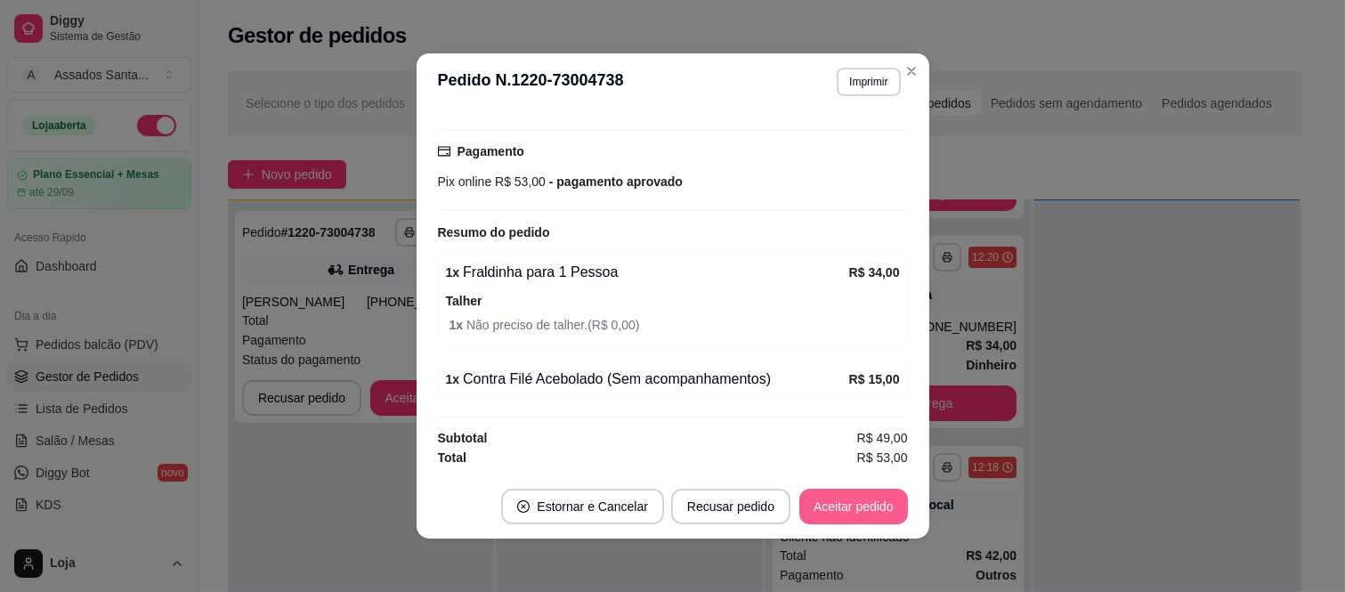
click at [841, 504] on button "Aceitar pedido" at bounding box center [854, 507] width 109 height 36
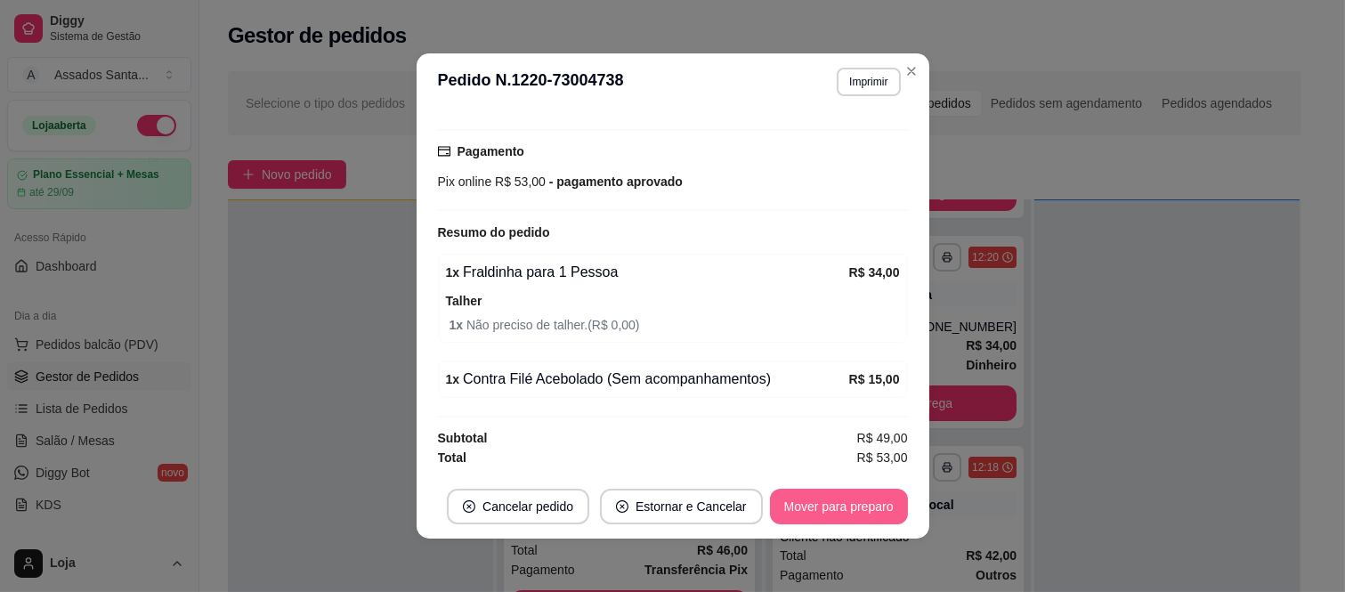
click at [876, 508] on button "Mover para preparo" at bounding box center [839, 507] width 138 height 36
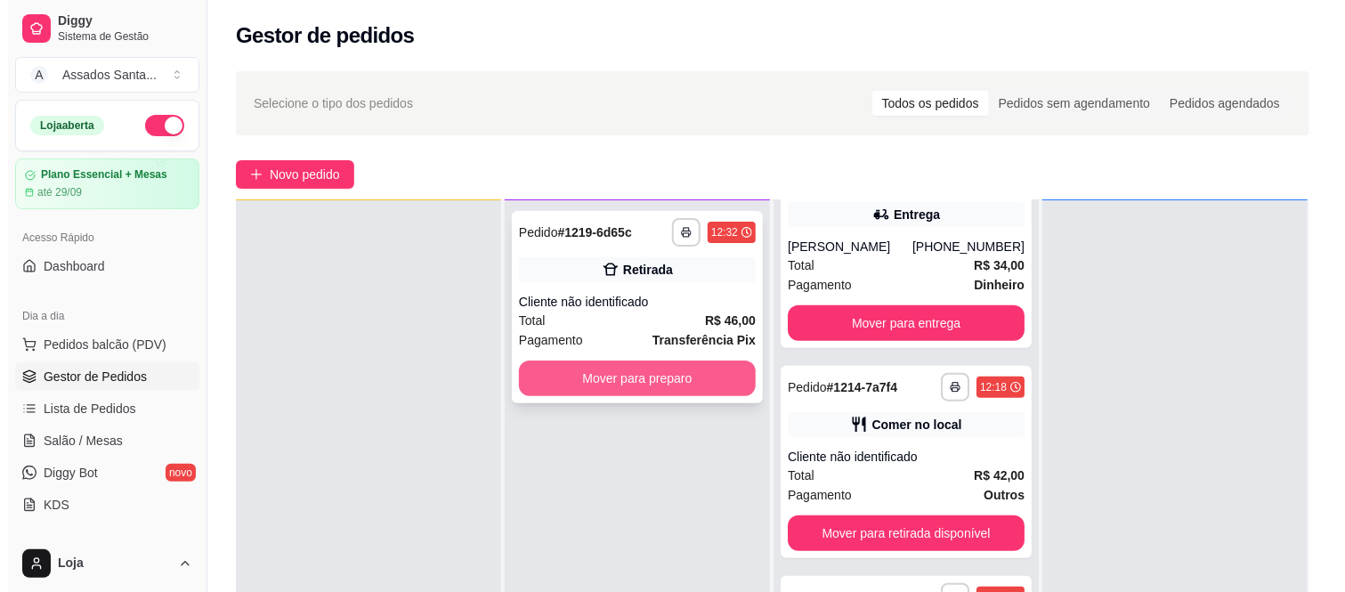
scroll to position [0, 0]
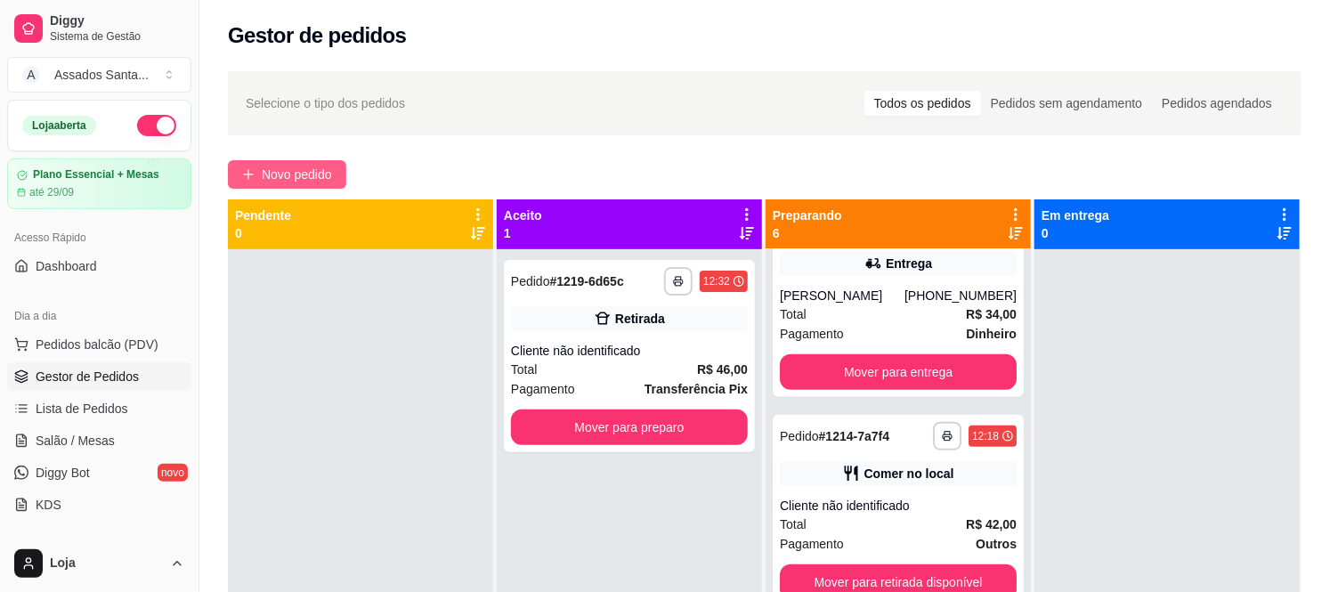
click at [290, 171] on span "Novo pedido" at bounding box center [297, 175] width 70 height 20
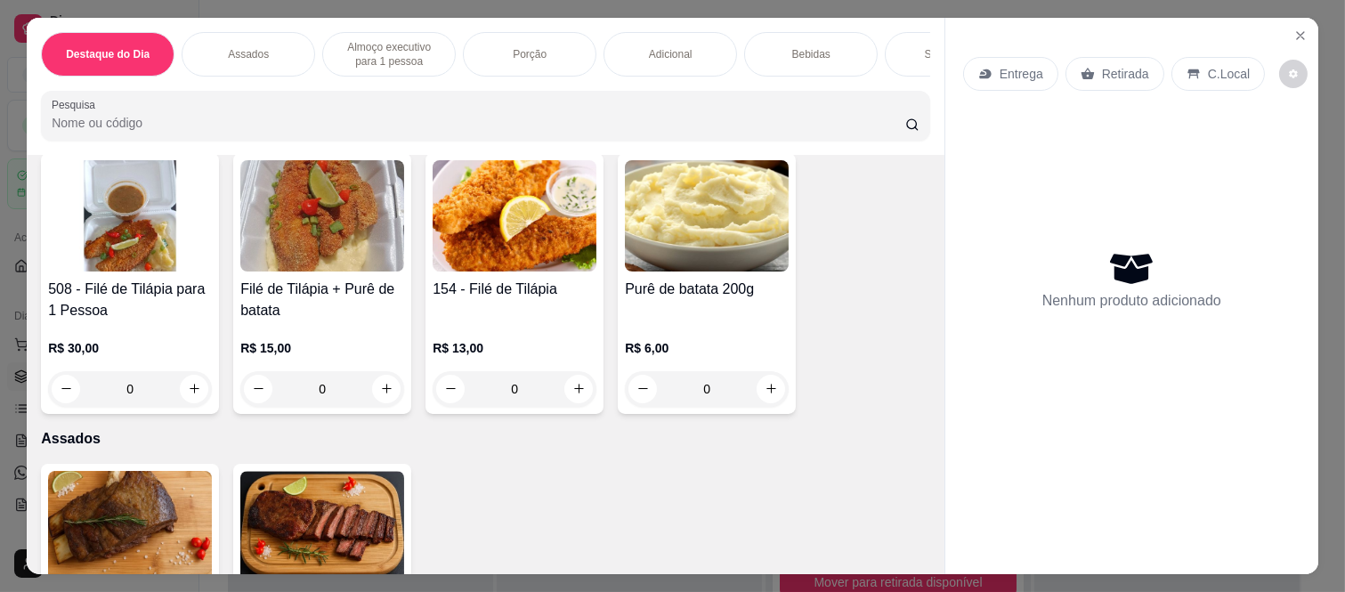
scroll to position [296, 0]
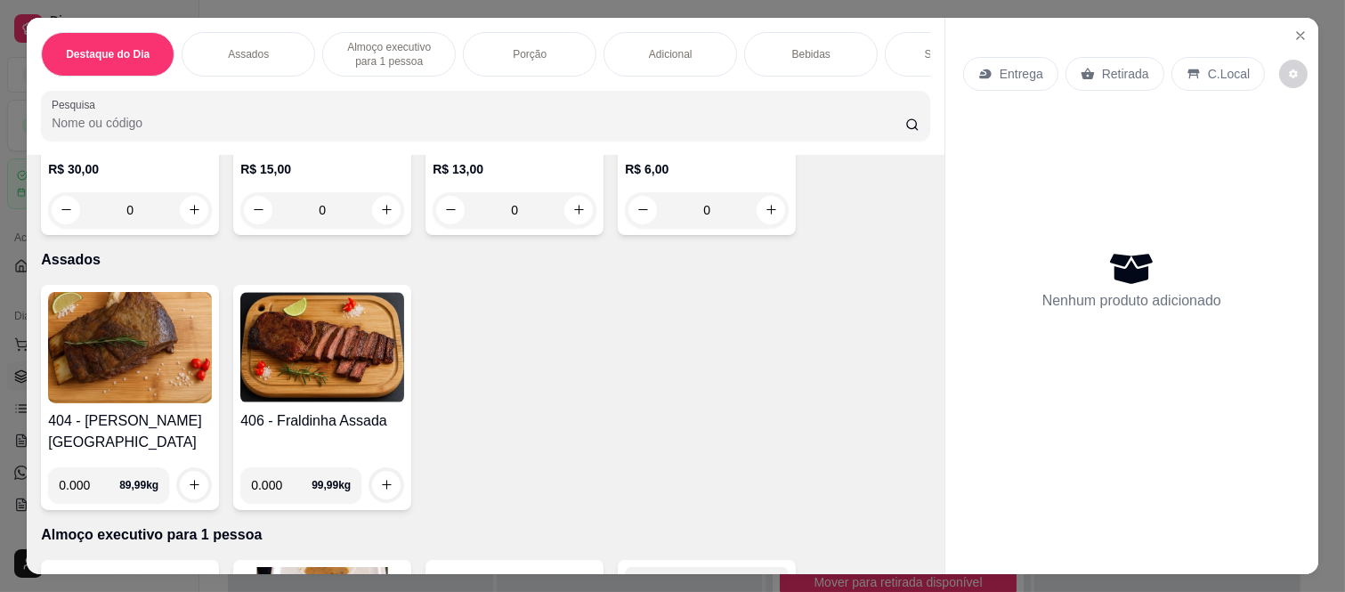
click at [420, 57] on p "Almoço executivo para 1 pessoa" at bounding box center [388, 54] width 103 height 28
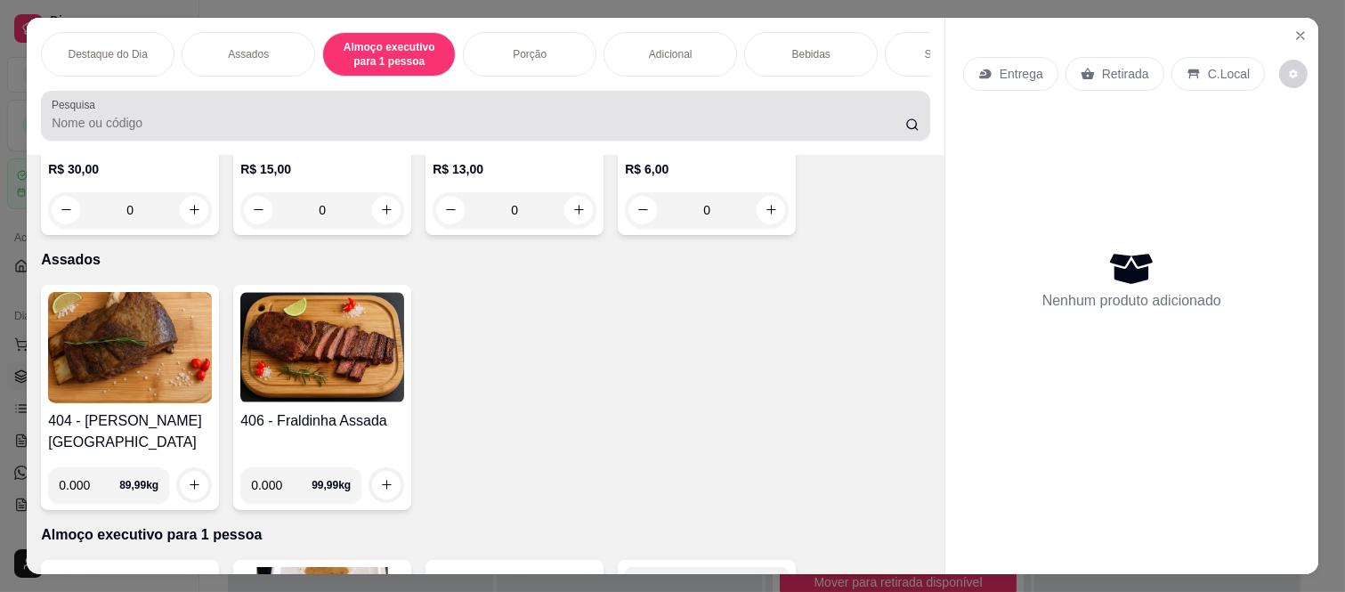
scroll to position [46, 0]
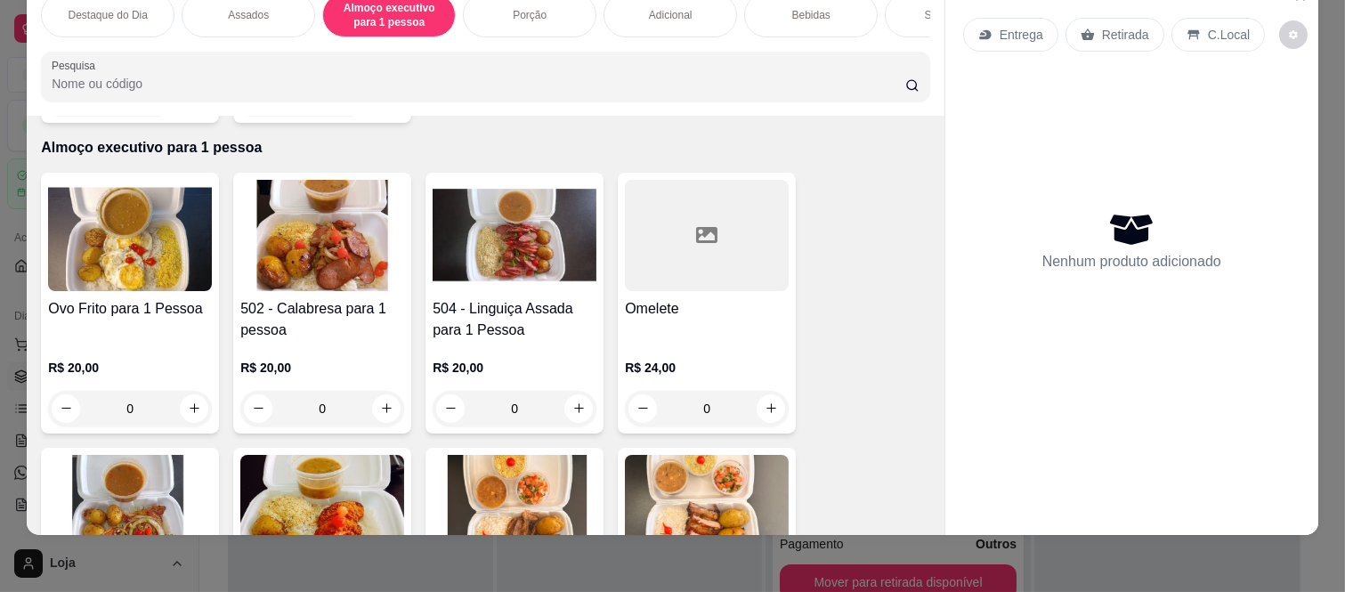
click at [568, 391] on div "0" at bounding box center [515, 409] width 164 height 36
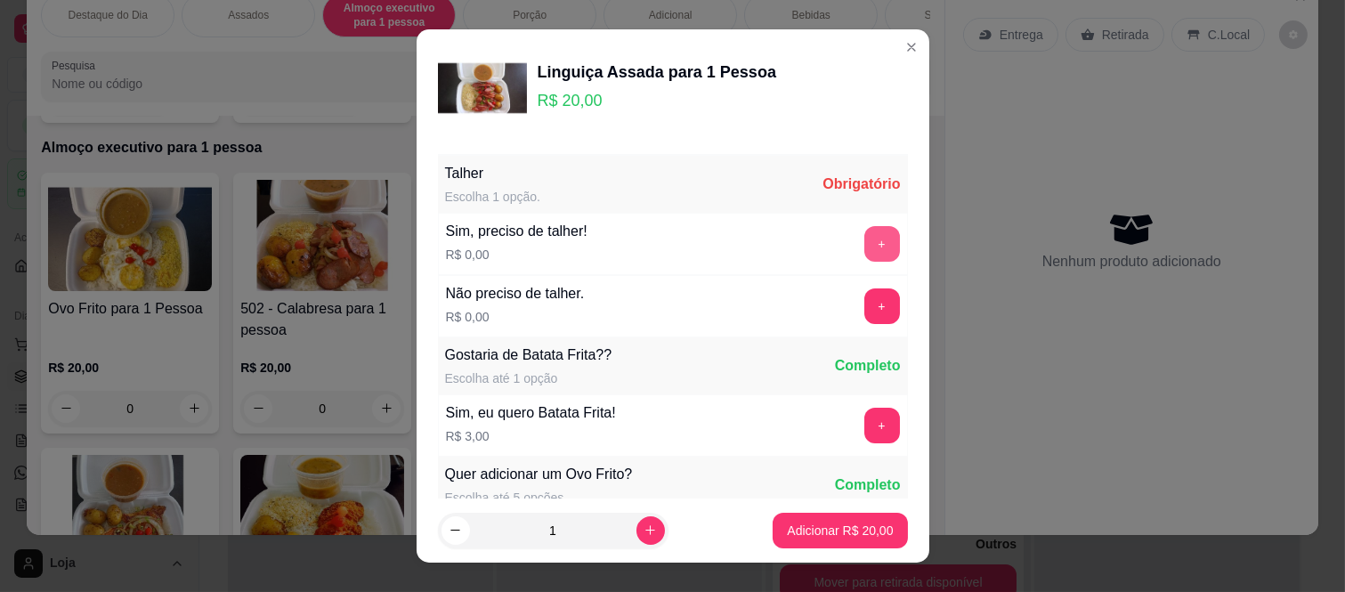
click at [865, 252] on button "+" at bounding box center [883, 244] width 36 height 36
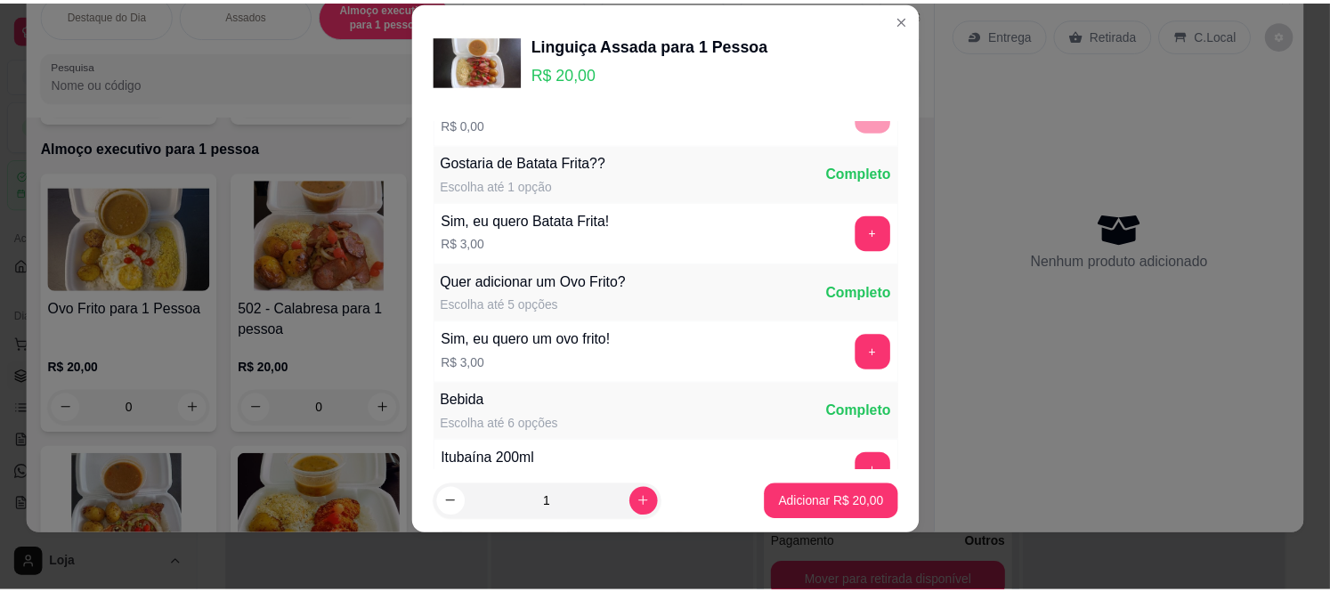
scroll to position [191, 0]
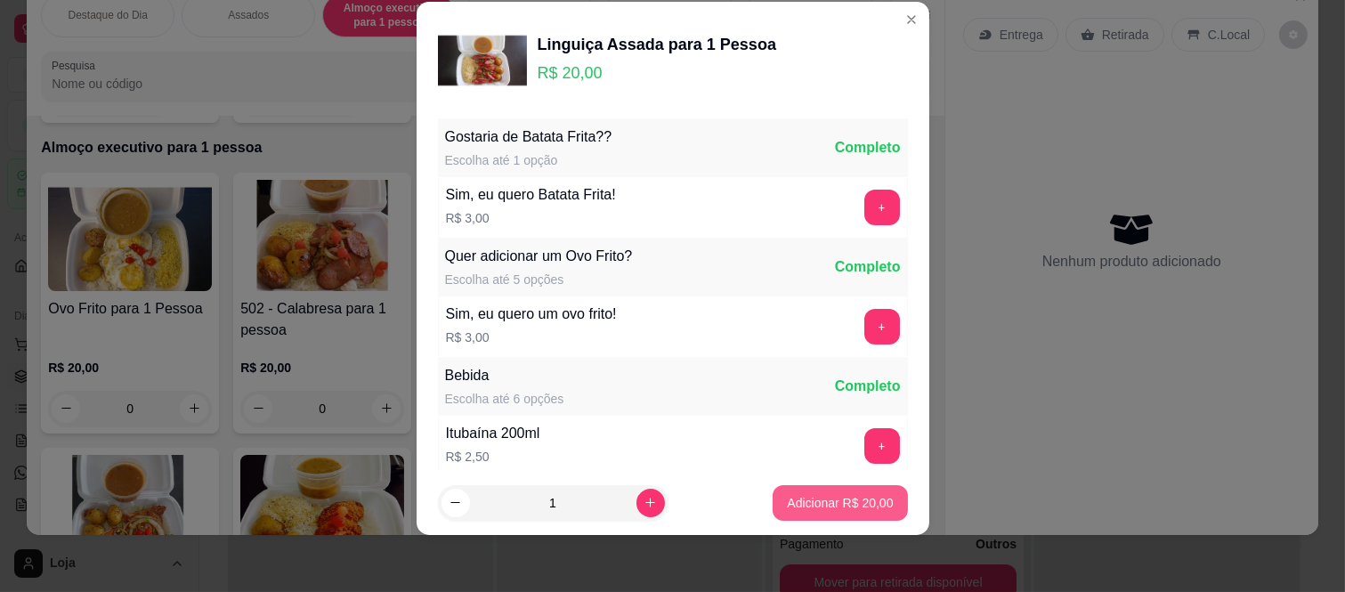
click at [829, 510] on p "Adicionar R$ 20,00" at bounding box center [840, 503] width 106 height 18
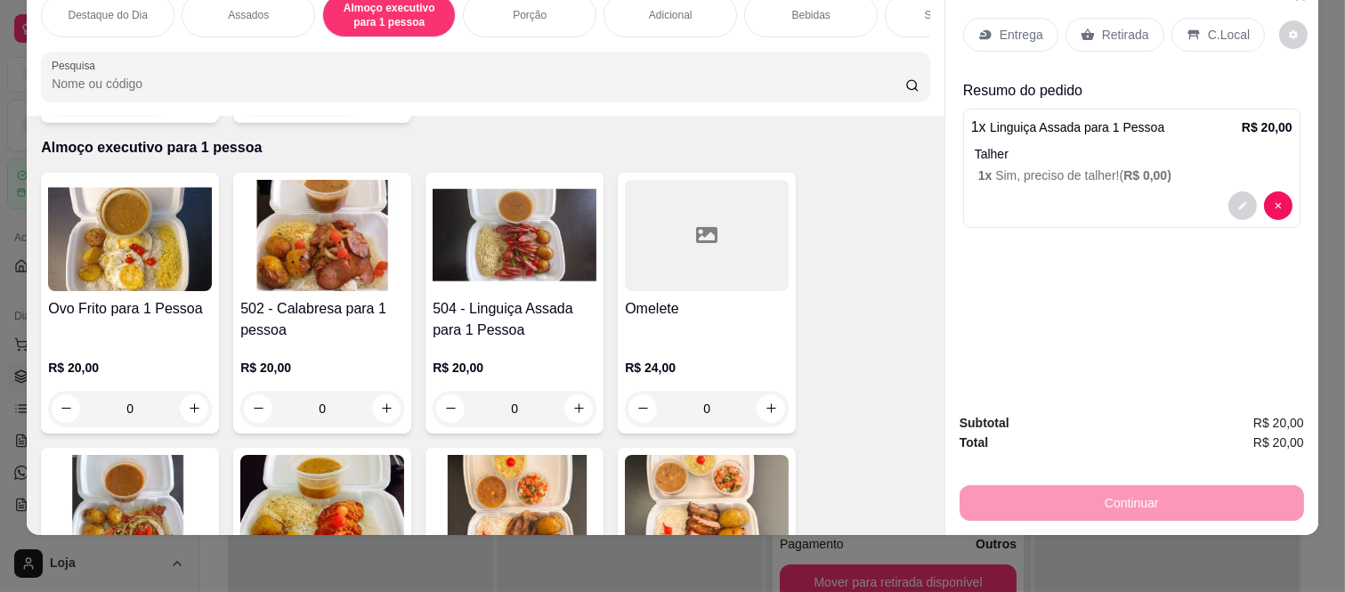
click at [1194, 18] on div "C.Local" at bounding box center [1218, 35] width 93 height 34
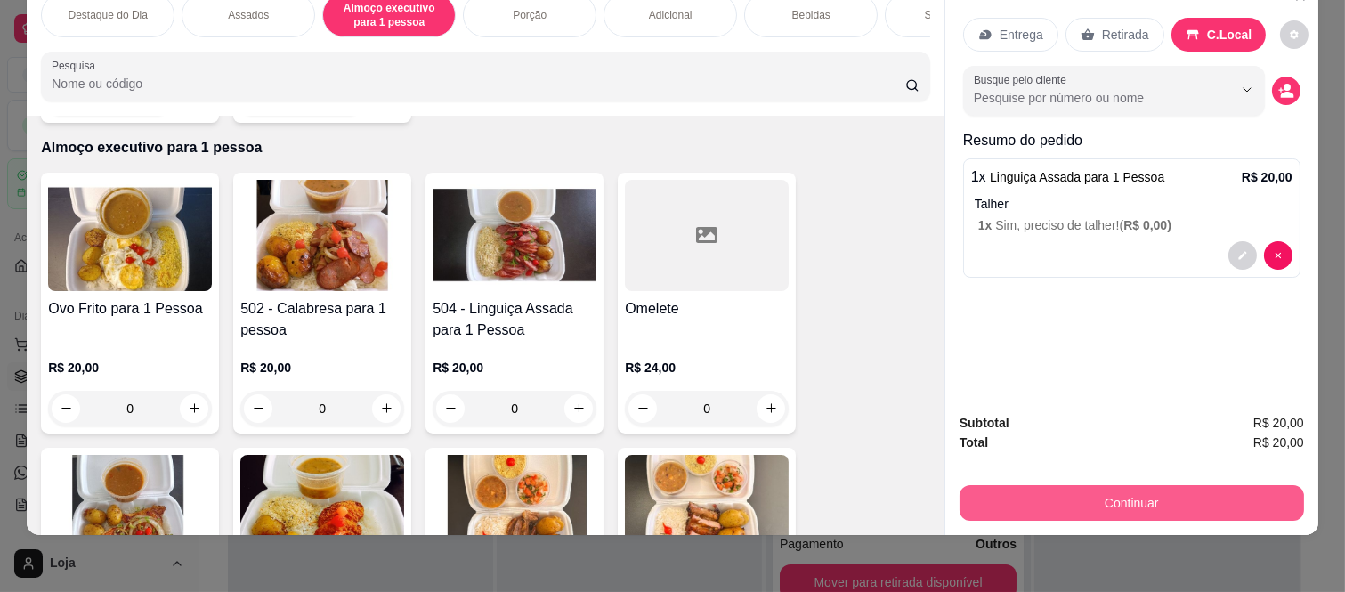
click at [1140, 476] on div "Subtotal R$ 20,00 Total R$ 20,00 Continuar" at bounding box center [1132, 467] width 345 height 108
click at [1140, 485] on button "Continuar" at bounding box center [1132, 503] width 345 height 36
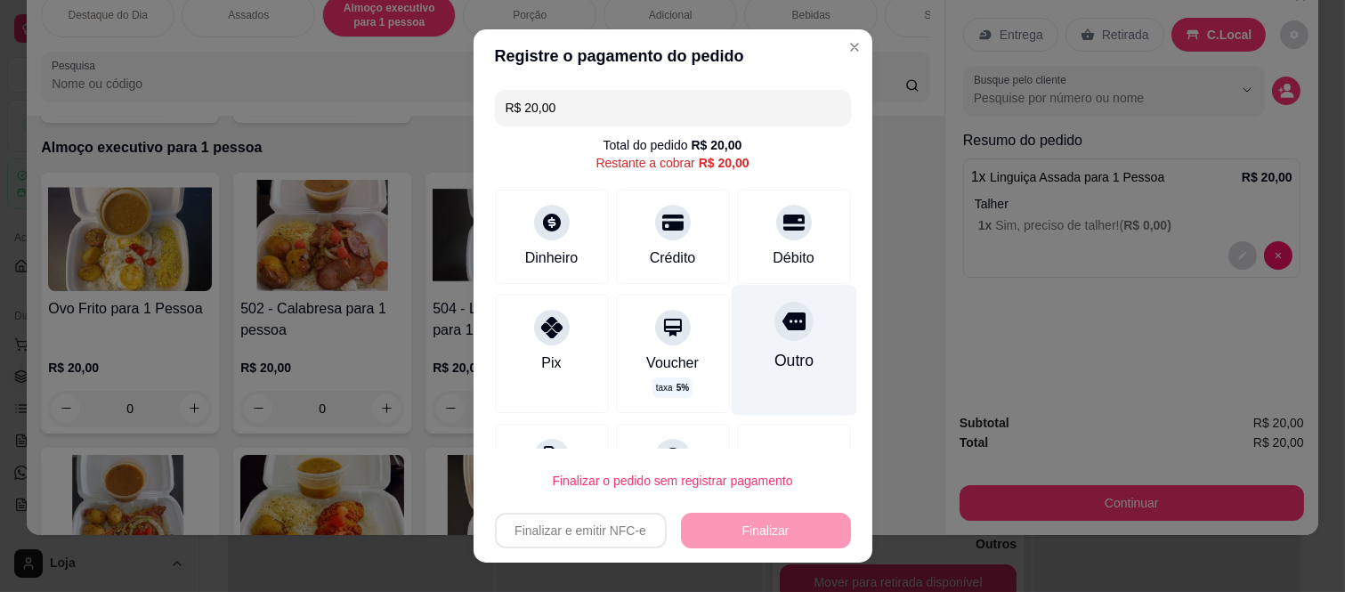
click at [784, 307] on div "Outro" at bounding box center [794, 351] width 126 height 130
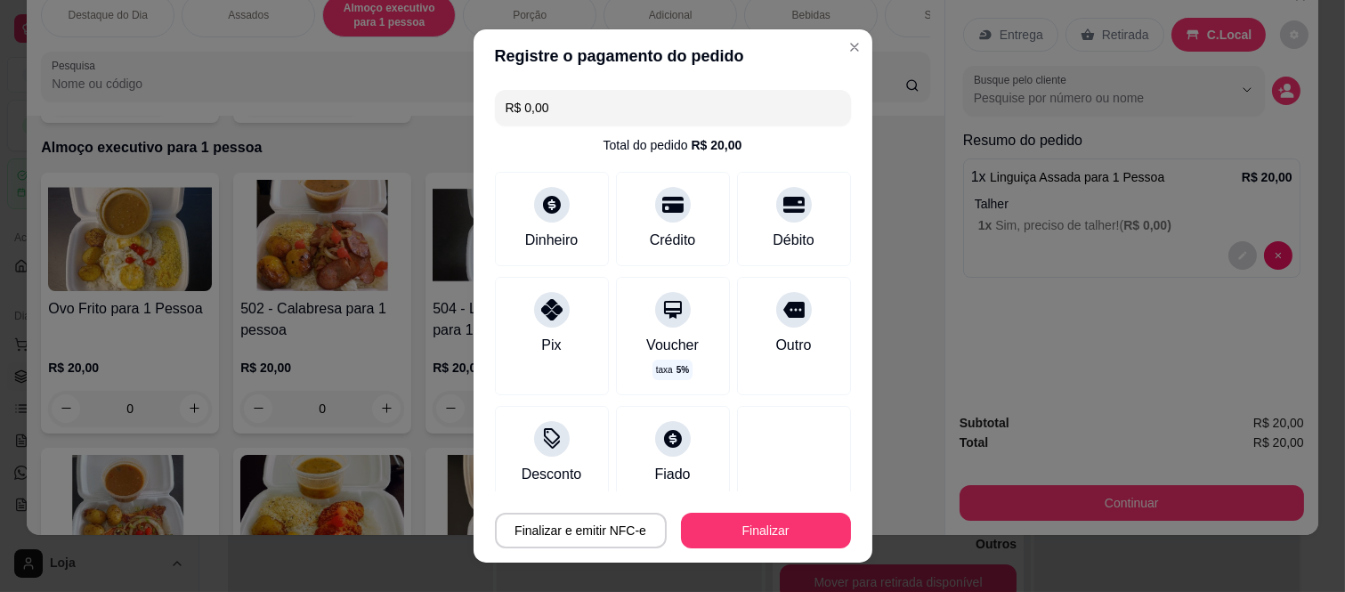
click at [768, 519] on button "Finalizar" at bounding box center [766, 531] width 170 height 36
type input "-R$ 20,00"
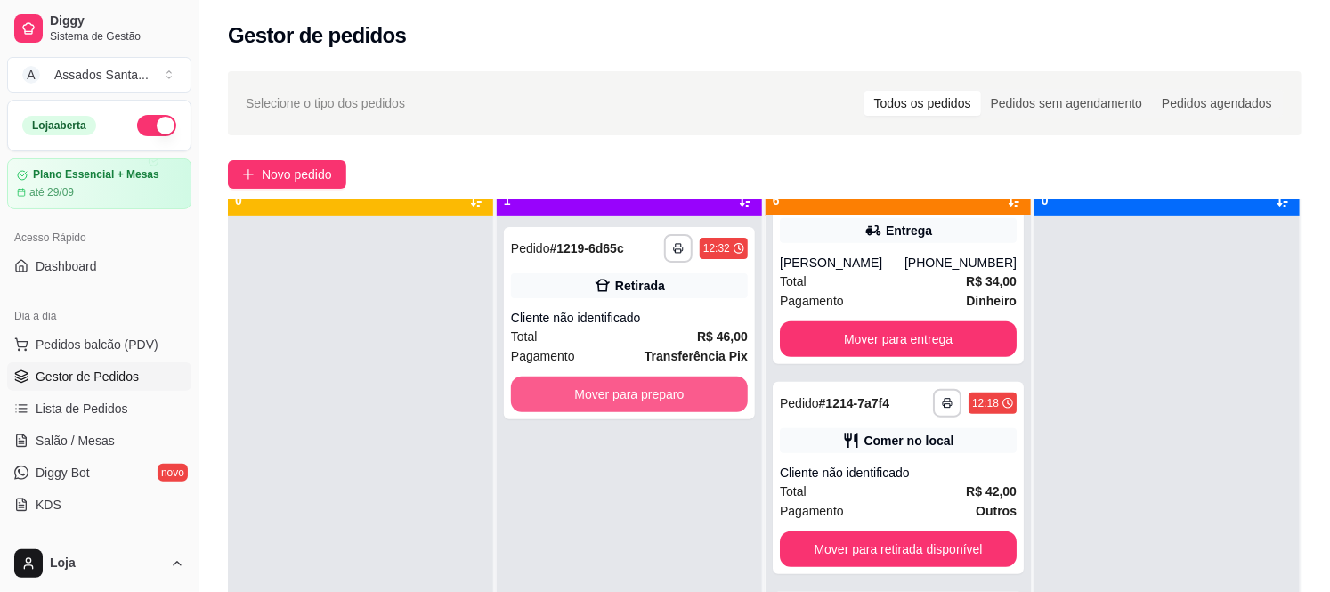
scroll to position [49, 0]
